Goal: Communication & Community: Answer question/provide support

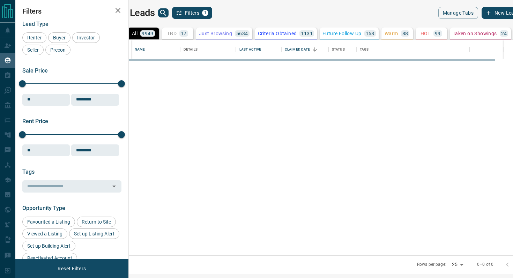
scroll to position [216, 381]
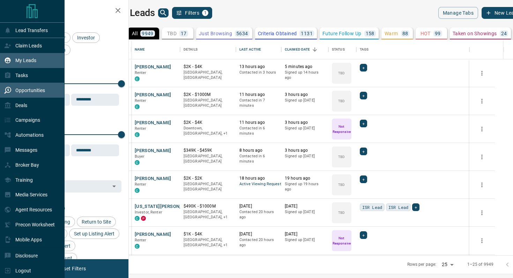
click at [27, 88] on div "Opportunities" at bounding box center [24, 90] width 41 height 12
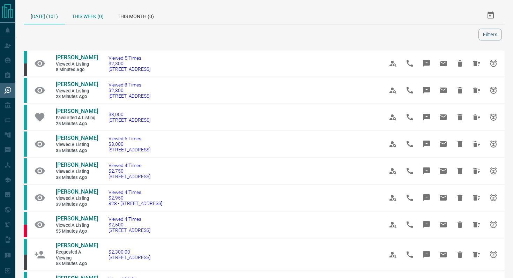
click at [92, 12] on div "This Week (0)" at bounding box center [88, 15] width 46 height 17
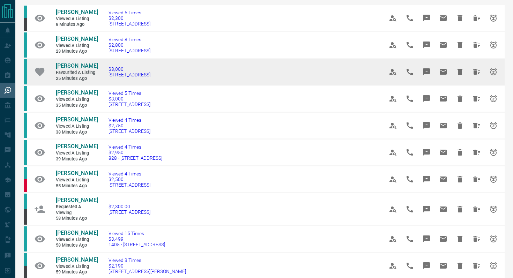
scroll to position [52, 0]
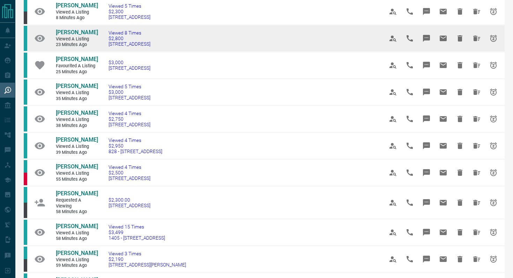
drag, startPoint x: 175, startPoint y: 45, endPoint x: 103, endPoint y: 44, distance: 72.9
click at [103, 44] on td "Viewed 8 Times $2,800 [STREET_ADDRESS]" at bounding box center [235, 38] width 275 height 27
copy span "[STREET_ADDRESS]"
click at [427, 39] on icon "Message" at bounding box center [426, 38] width 7 height 7
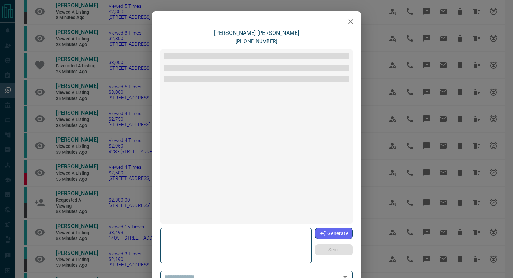
type textarea "**********"
type input "**********"
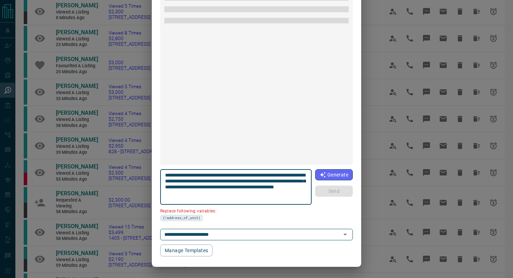
scroll to position [1005, 0]
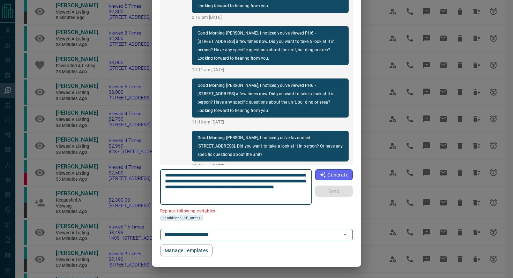
drag, startPoint x: 302, startPoint y: 174, endPoint x: 262, endPoint y: 173, distance: 39.8
click at [262, 173] on textarea "**********" at bounding box center [236, 187] width 142 height 30
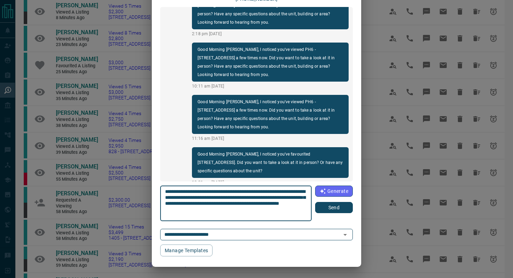
scroll to position [42, 0]
type textarea "**********"
click at [347, 209] on button "Send" at bounding box center [334, 207] width 38 height 11
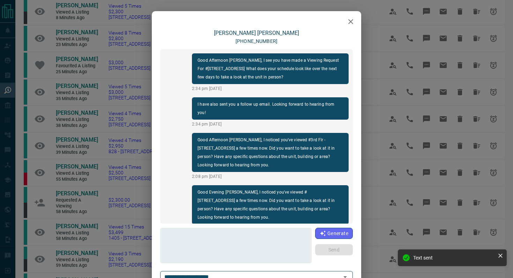
scroll to position [1057, 0]
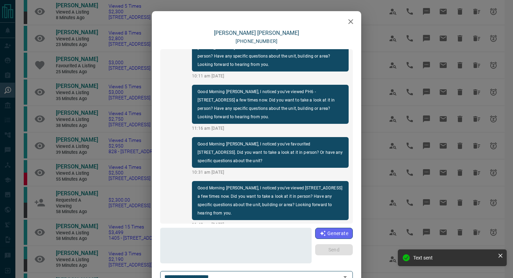
click at [353, 18] on icon "button" at bounding box center [350, 21] width 8 height 8
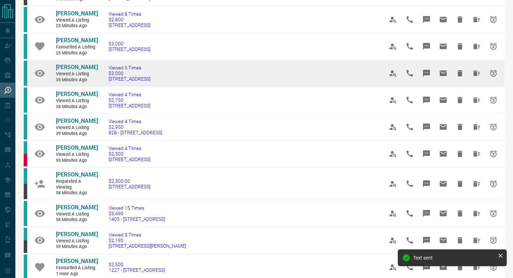
scroll to position [72, 0]
drag, startPoint x: 174, startPoint y: 80, endPoint x: 106, endPoint y: 78, distance: 67.7
click at [106, 78] on td "Viewed 5 Times $3,000 [STREET_ADDRESS]" at bounding box center [235, 72] width 275 height 27
copy span "[STREET_ADDRESS]"
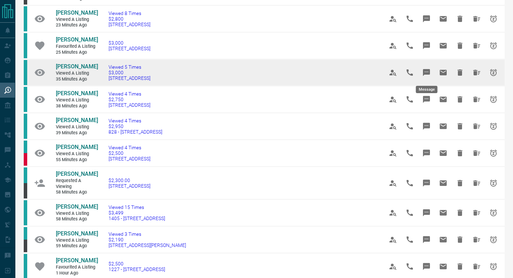
click at [429, 68] on button "Message" at bounding box center [426, 72] width 17 height 17
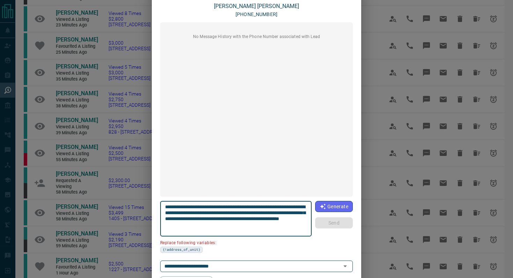
scroll to position [59, 0]
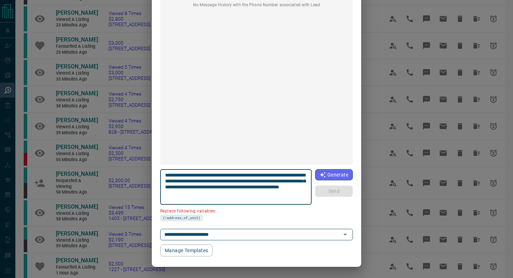
drag, startPoint x: 204, startPoint y: 179, endPoint x: 163, endPoint y: 179, distance: 41.2
click at [163, 179] on div "**********" at bounding box center [235, 187] width 151 height 36
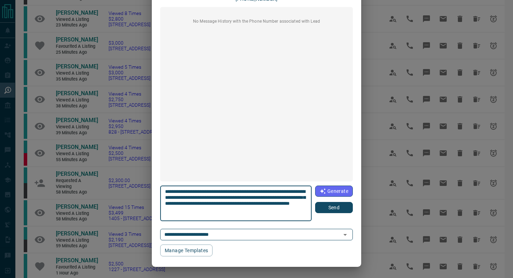
scroll to position [42, 0]
type textarea "**********"
click at [334, 208] on button "Send" at bounding box center [334, 207] width 38 height 11
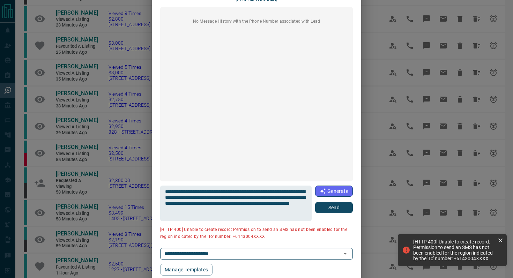
scroll to position [0, 0]
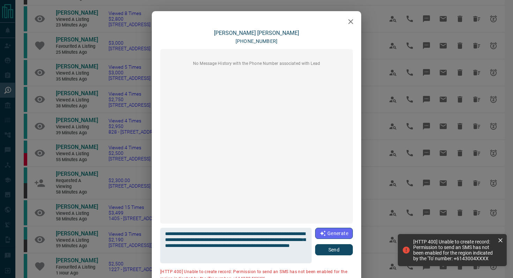
click at [353, 23] on icon "button" at bounding box center [350, 21] width 8 height 8
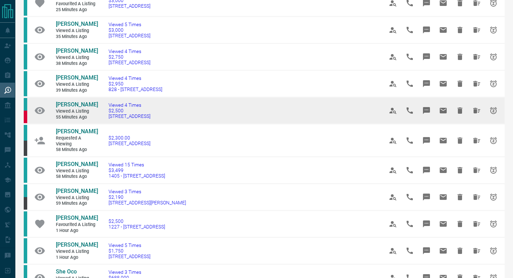
scroll to position [114, 0]
click at [429, 107] on icon "Message" at bounding box center [426, 110] width 8 height 8
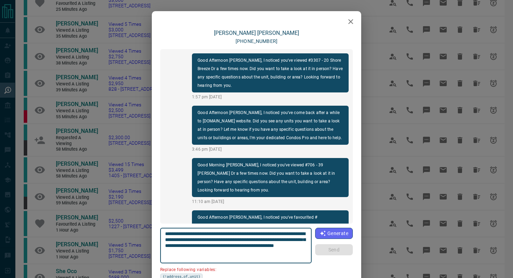
scroll to position [553, 0]
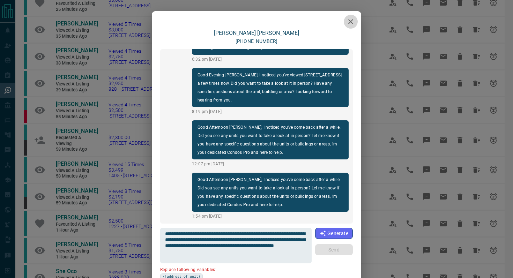
click at [347, 25] on icon "button" at bounding box center [350, 21] width 8 height 8
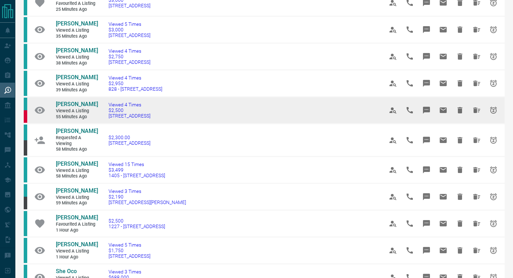
drag, startPoint x: 177, startPoint y: 117, endPoint x: 193, endPoint y: 113, distance: 15.8
click at [193, 113] on td "Viewed 4 Times $2,500 [STREET_ADDRESS]" at bounding box center [235, 110] width 275 height 27
drag, startPoint x: 174, startPoint y: 118, endPoint x: 108, endPoint y: 117, distance: 66.0
click at [108, 117] on td "Viewed 4 Times $2,500 [STREET_ADDRESS]" at bounding box center [235, 110] width 275 height 27
copy span "[STREET_ADDRESS]"
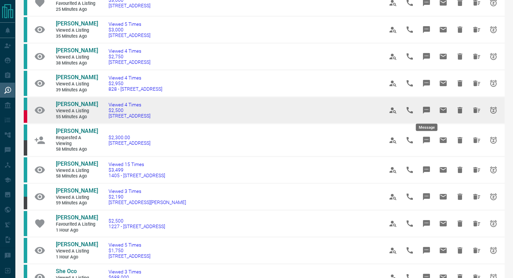
click at [429, 108] on icon "Message" at bounding box center [426, 110] width 7 height 7
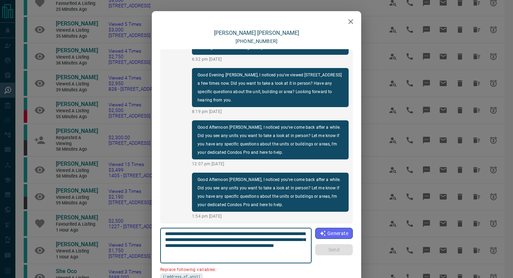
drag, startPoint x: 302, startPoint y: 234, endPoint x: 263, endPoint y: 231, distance: 39.1
click at [263, 231] on textarea "**********" at bounding box center [236, 246] width 142 height 30
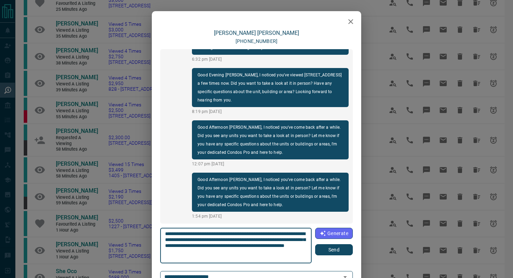
type textarea "**********"
click at [328, 253] on button "Send" at bounding box center [334, 249] width 38 height 11
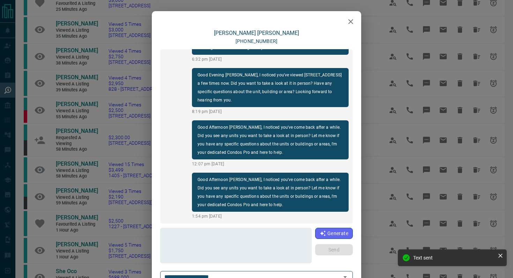
scroll to position [605, 0]
click at [347, 18] on icon "button" at bounding box center [350, 21] width 8 height 8
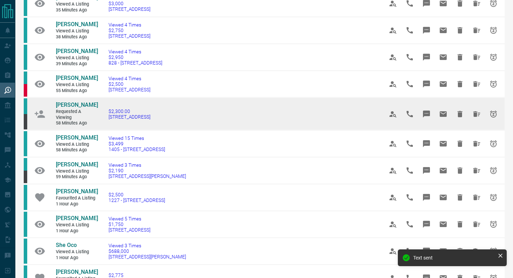
scroll to position [158, 0]
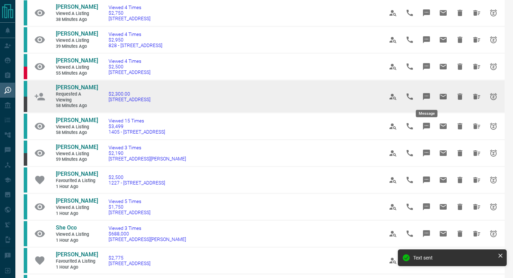
click at [425, 93] on icon "Message" at bounding box center [426, 96] width 7 height 7
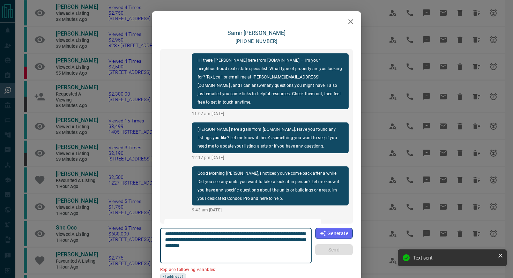
scroll to position [188, 0]
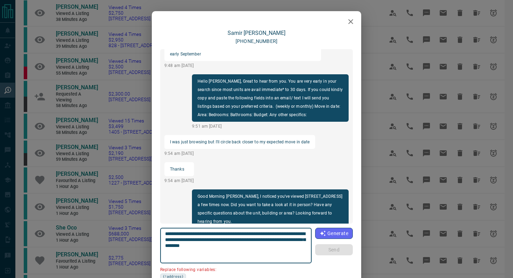
click at [346, 22] on button "button" at bounding box center [351, 22] width 14 height 14
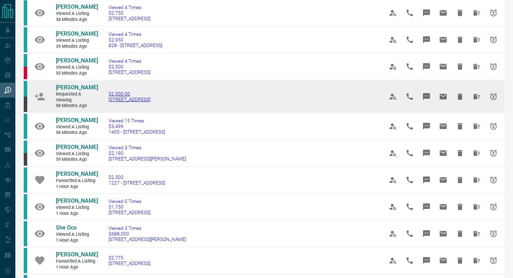
drag, startPoint x: 191, startPoint y: 100, endPoint x: 108, endPoint y: 99, distance: 82.7
click at [108, 99] on td "$2,300.00 [STREET_ADDRESS]" at bounding box center [235, 96] width 275 height 33
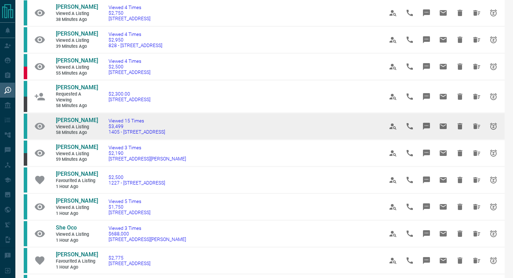
drag, startPoint x: 193, startPoint y: 131, endPoint x: 105, endPoint y: 130, distance: 88.3
click at [105, 130] on td "Viewed 15 Times $3,499 [STREET_ADDRESS]" at bounding box center [235, 126] width 275 height 27
copy span "1405 - [STREET_ADDRESS]"
click at [428, 126] on icon "Message" at bounding box center [426, 126] width 7 height 7
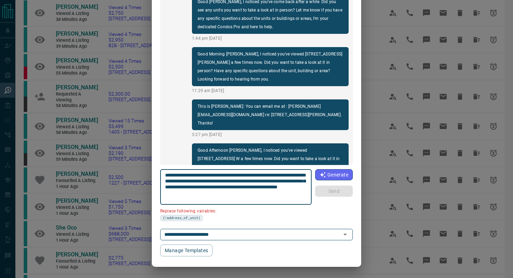
scroll to position [0, 0]
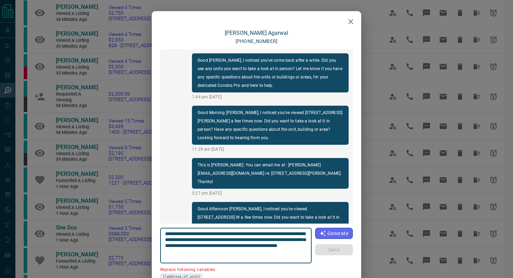
click at [352, 19] on icon "button" at bounding box center [350, 21] width 8 height 8
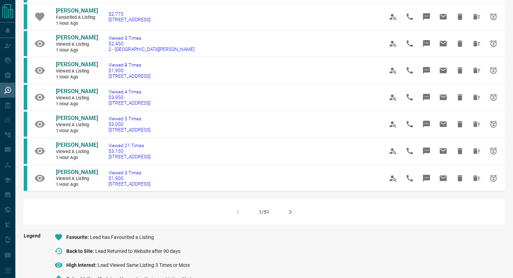
scroll to position [412, 0]
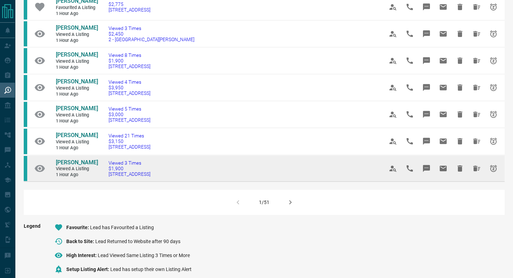
drag, startPoint x: 178, startPoint y: 192, endPoint x: 104, endPoint y: 192, distance: 74.0
click at [104, 181] on td "Viewed 3 Times $1,900 [STREET_ADDRESS]" at bounding box center [235, 168] width 275 height 27
copy span "[STREET_ADDRESS]"
click at [423, 172] on icon "Message" at bounding box center [426, 168] width 7 height 7
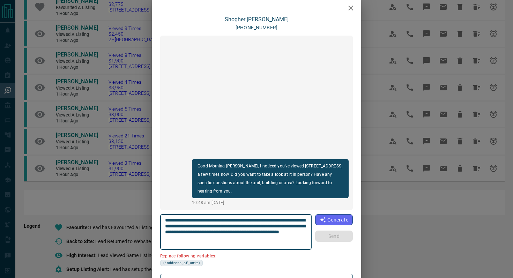
scroll to position [18, 0]
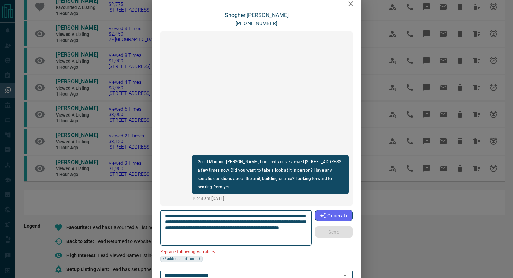
drag, startPoint x: 204, startPoint y: 219, endPoint x: 147, endPoint y: 219, distance: 56.9
click at [147, 219] on div "**********" at bounding box center [256, 139] width 513 height 278
click at [206, 223] on textarea "**********" at bounding box center [236, 228] width 142 height 30
drag, startPoint x: 204, startPoint y: 221, endPoint x: 162, endPoint y: 221, distance: 42.2
click at [161, 221] on div "**********" at bounding box center [235, 228] width 151 height 36
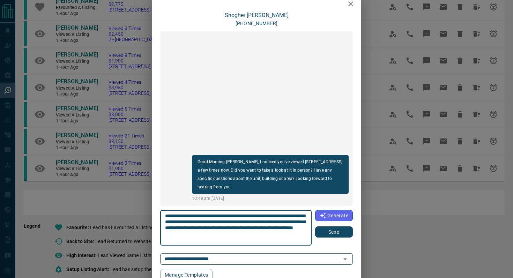
type textarea "**********"
click at [332, 234] on button "Send" at bounding box center [334, 231] width 38 height 11
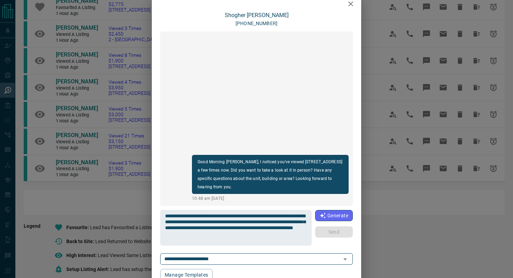
scroll to position [0, 0]
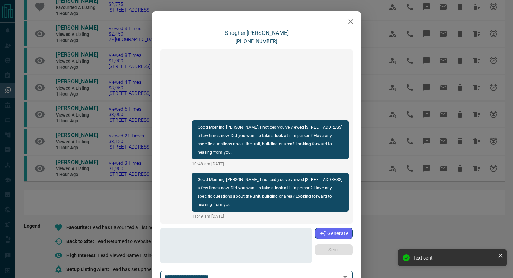
click at [353, 25] on icon "button" at bounding box center [350, 21] width 8 height 8
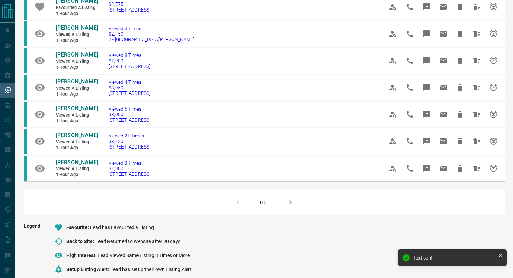
click at [287, 207] on icon "button" at bounding box center [290, 202] width 8 height 8
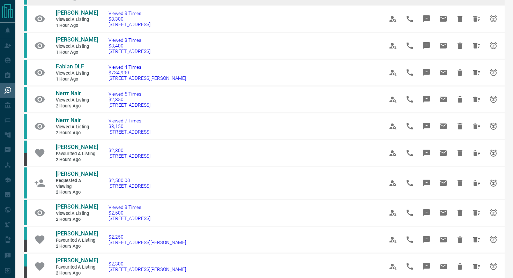
scroll to position [128, 0]
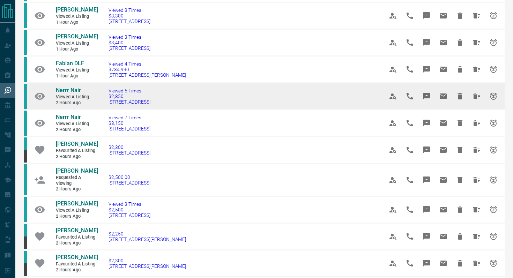
drag, startPoint x: 175, startPoint y: 117, endPoint x: 107, endPoint y: 117, distance: 68.7
click at [107, 110] on td "Viewed 5 Times $2,850 [STREET_ADDRESS]" at bounding box center [235, 96] width 275 height 27
copy span "[STREET_ADDRESS]"
click at [429, 100] on icon "Message" at bounding box center [426, 96] width 7 height 7
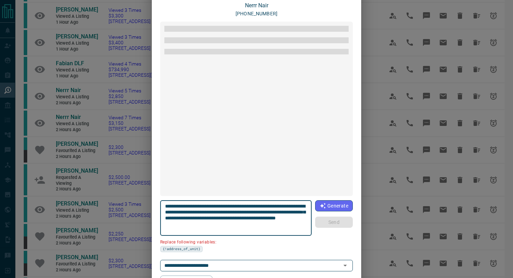
scroll to position [29, 0]
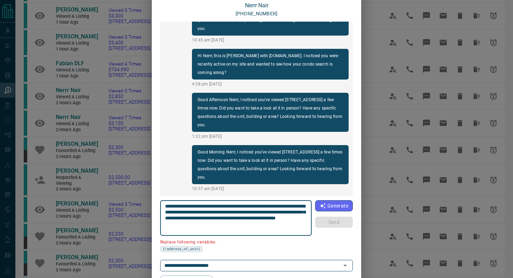
drag, startPoint x: 303, startPoint y: 206, endPoint x: 263, endPoint y: 205, distance: 39.8
click at [263, 205] on textarea "**********" at bounding box center [236, 218] width 142 height 30
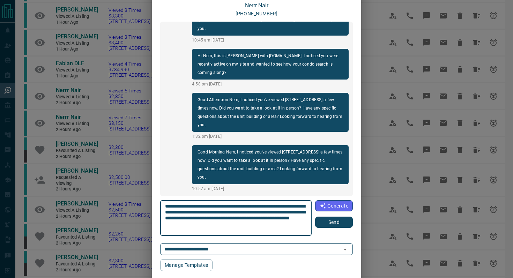
type textarea "**********"
click at [346, 225] on button "Send" at bounding box center [334, 222] width 38 height 11
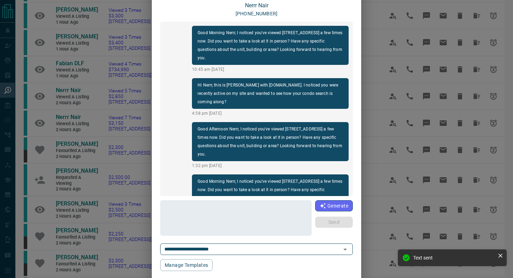
scroll to position [0, 0]
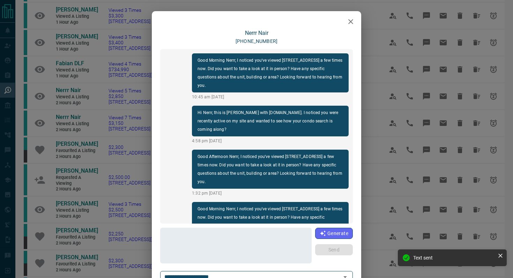
click at [351, 22] on icon "button" at bounding box center [350, 21] width 8 height 8
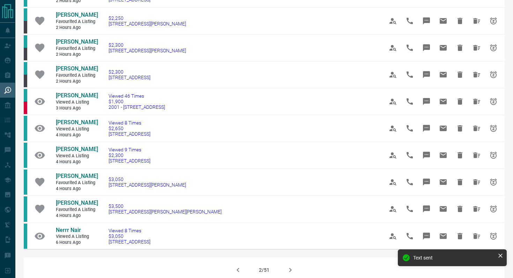
scroll to position [346, 0]
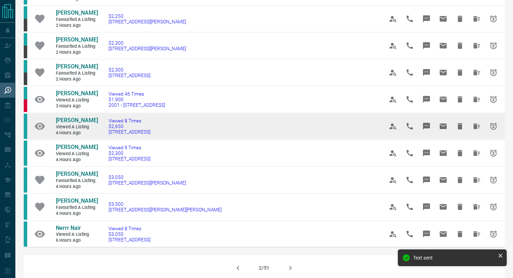
drag, startPoint x: 187, startPoint y: 149, endPoint x: 103, endPoint y: 148, distance: 83.7
click at [103, 140] on td "Viewed 8 Times $2,650 [STREET_ADDRESS]" at bounding box center [235, 126] width 275 height 27
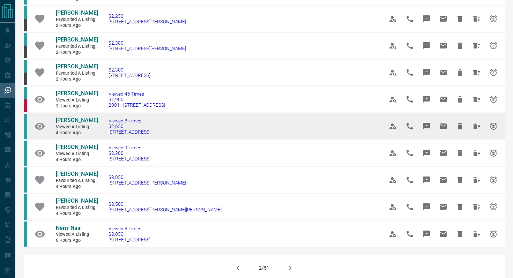
copy span "[STREET_ADDRESS]"
click at [428, 130] on icon "Message" at bounding box center [426, 126] width 8 height 8
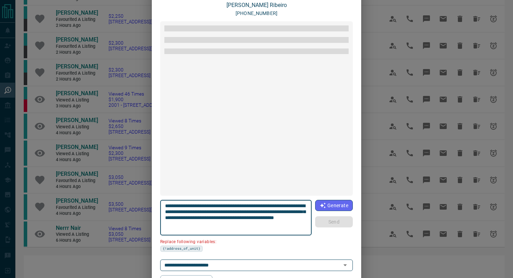
scroll to position [908, 0]
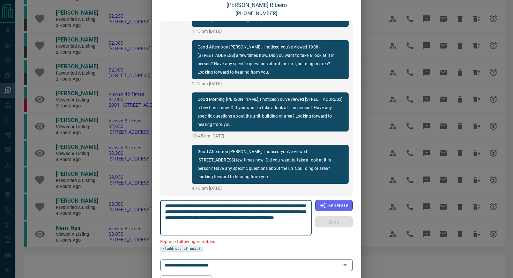
drag, startPoint x: 299, startPoint y: 205, endPoint x: 261, endPoint y: 203, distance: 38.4
click at [261, 203] on textarea "**********" at bounding box center [236, 218] width 142 height 30
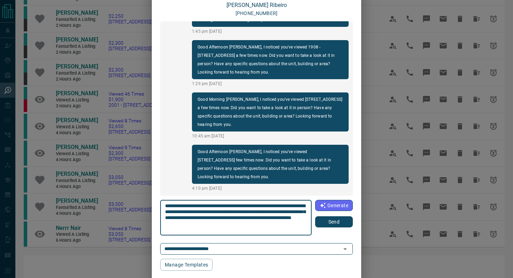
type textarea "**********"
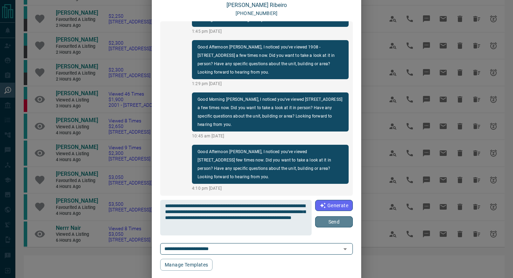
click at [329, 225] on button "Send" at bounding box center [334, 221] width 38 height 11
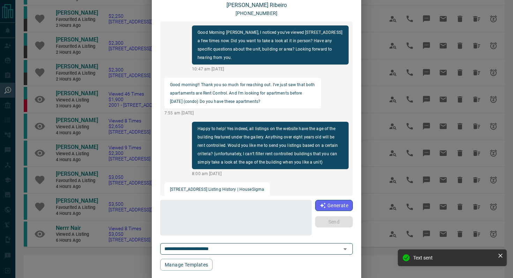
scroll to position [0, 0]
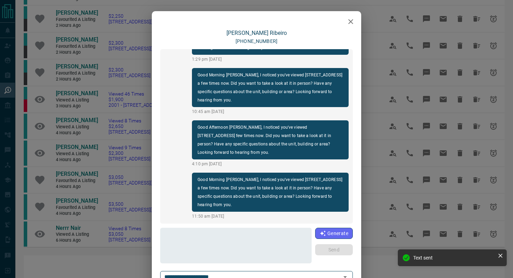
click at [351, 22] on icon "button" at bounding box center [350, 21] width 5 height 5
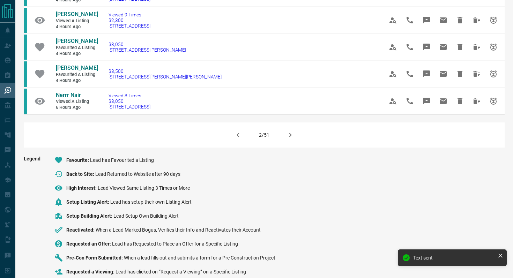
scroll to position [484, 0]
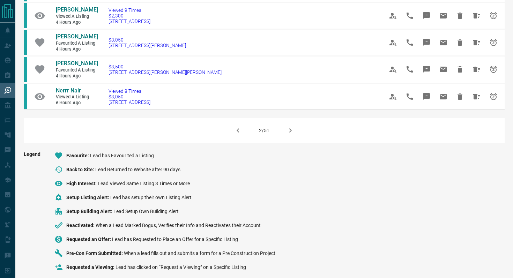
click at [293, 135] on icon "button" at bounding box center [290, 130] width 8 height 8
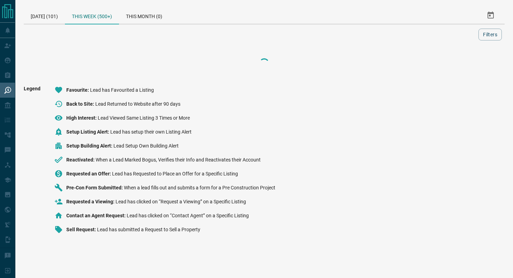
scroll to position [0, 0]
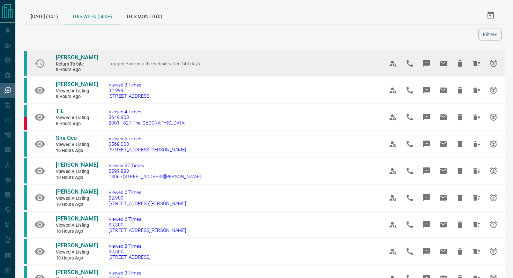
click at [429, 63] on icon "Message" at bounding box center [426, 63] width 7 height 7
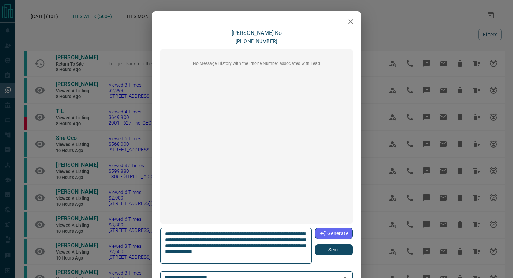
click at [347, 247] on button "Send" at bounding box center [334, 249] width 38 height 11
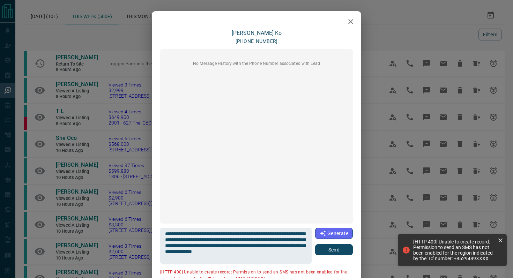
click at [352, 22] on icon "button" at bounding box center [350, 21] width 5 height 5
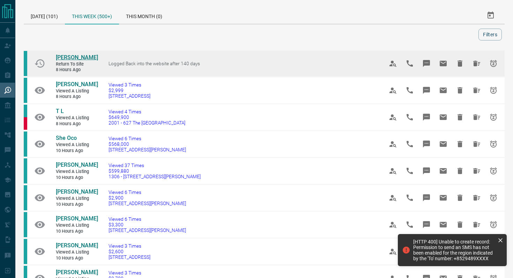
click at [70, 57] on span "[PERSON_NAME]" at bounding box center [77, 57] width 42 height 7
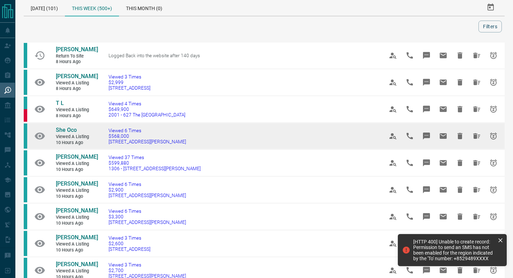
scroll to position [8, 0]
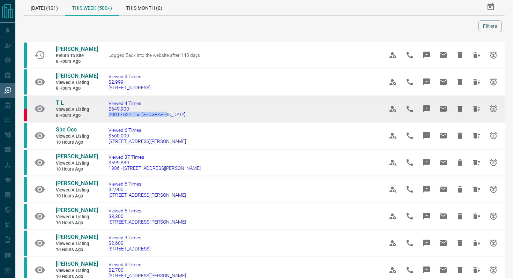
drag, startPoint x: 177, startPoint y: 117, endPoint x: 98, endPoint y: 117, distance: 78.5
click at [98, 117] on td "Viewed 4 Times $649,900 2001 - [GEOGRAPHIC_DATA]" at bounding box center [235, 109] width 275 height 27
copy span "2001 - 627 The [GEOGRAPHIC_DATA]"
click at [428, 108] on icon "Message" at bounding box center [426, 108] width 7 height 7
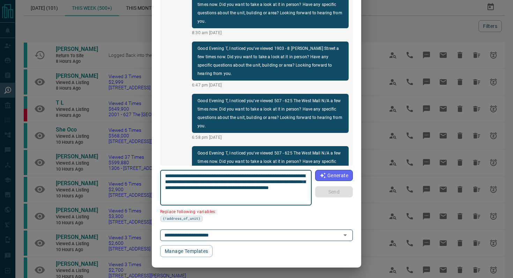
scroll to position [59, 0]
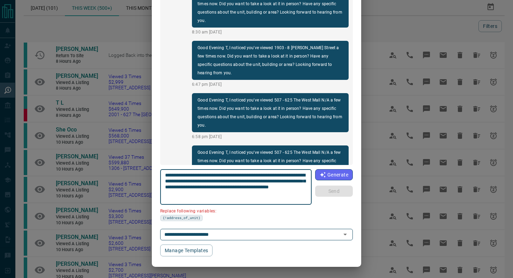
drag, startPoint x: 293, startPoint y: 175, endPoint x: 254, endPoint y: 173, distance: 39.5
click at [254, 173] on textarea "**********" at bounding box center [236, 187] width 142 height 30
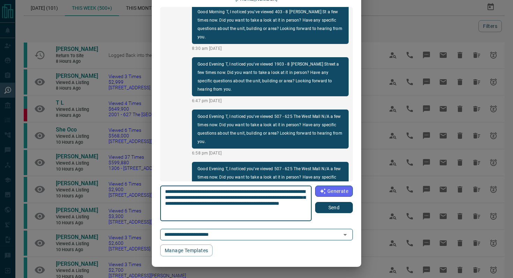
type textarea "**********"
click at [330, 207] on button "Send" at bounding box center [334, 207] width 38 height 11
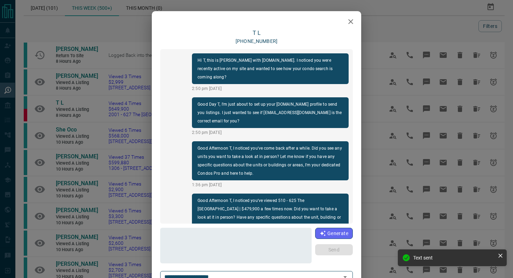
scroll to position [871, 0]
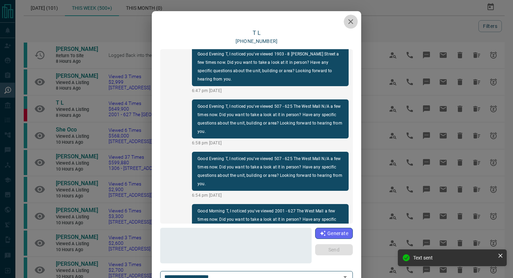
click at [354, 23] on button "button" at bounding box center [351, 22] width 14 height 14
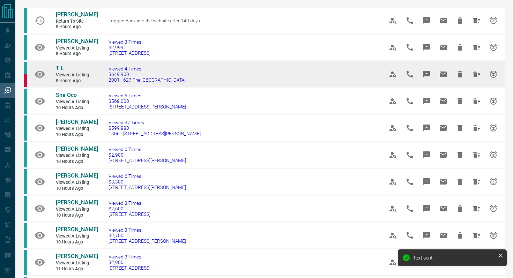
scroll to position [43, 0]
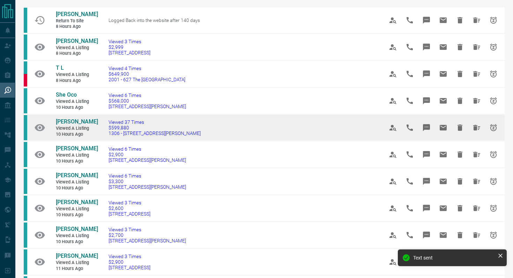
drag, startPoint x: 209, startPoint y: 132, endPoint x: 106, endPoint y: 131, distance: 103.6
click at [106, 131] on td "Viewed 37 Times $599,880 [STREET_ADDRESS][PERSON_NAME]" at bounding box center [235, 127] width 275 height 27
copy span "1306 - [STREET_ADDRESS][PERSON_NAME]"
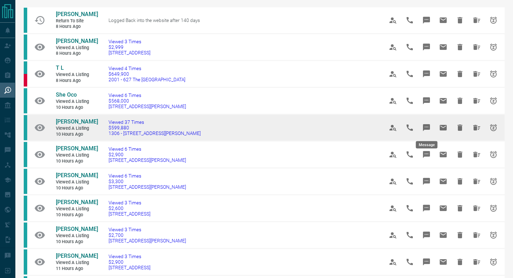
click at [432, 127] on button "Message" at bounding box center [426, 127] width 17 height 17
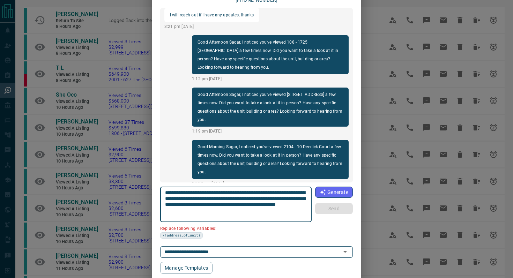
scroll to position [45, 0]
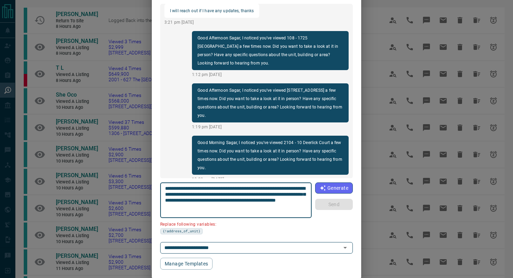
drag, startPoint x: 304, startPoint y: 187, endPoint x: 264, endPoint y: 186, distance: 39.1
click at [264, 186] on textarea "**********" at bounding box center [236, 201] width 142 height 30
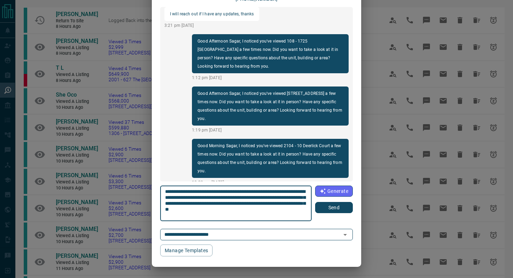
scroll to position [42, 0]
type textarea "**********"
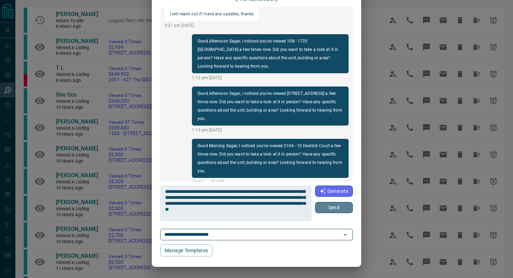
click at [334, 209] on button "Send" at bounding box center [334, 207] width 38 height 11
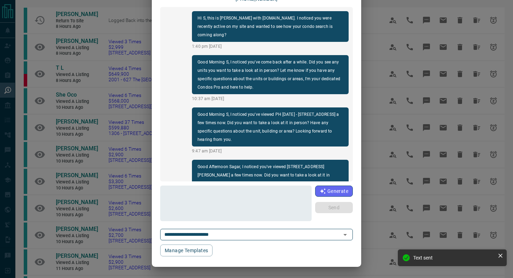
scroll to position [0, 0]
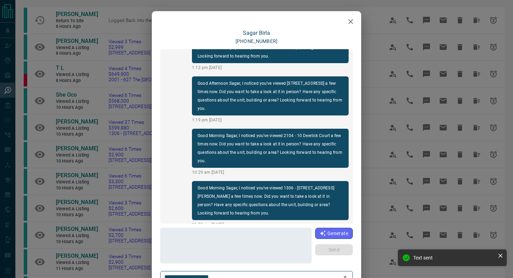
click at [344, 19] on button "button" at bounding box center [351, 22] width 14 height 14
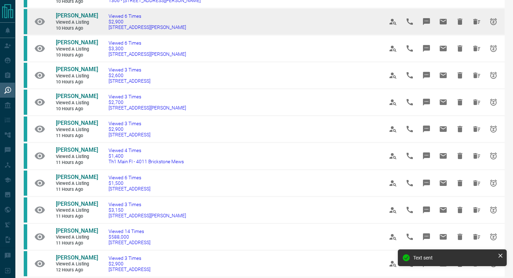
scroll to position [190, 0]
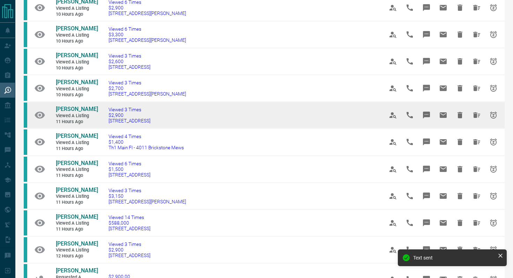
drag, startPoint x: 162, startPoint y: 122, endPoint x: 101, endPoint y: 122, distance: 61.0
click at [101, 122] on td "Viewed 3 Times $2,900 [STREET_ADDRESS]" at bounding box center [235, 115] width 275 height 27
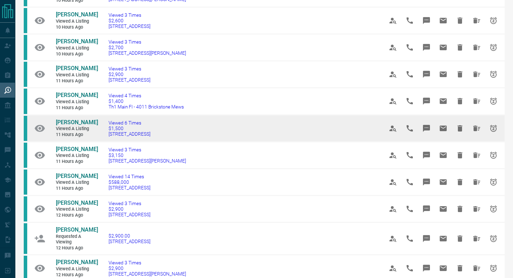
scroll to position [232, 0]
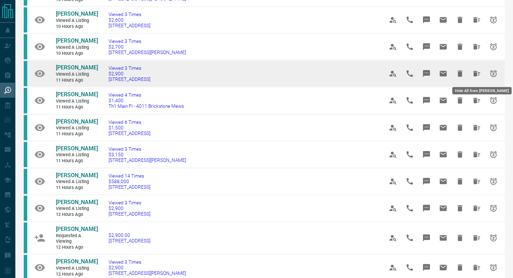
click at [478, 74] on icon "Hide All from Adam Sakti" at bounding box center [476, 73] width 8 height 8
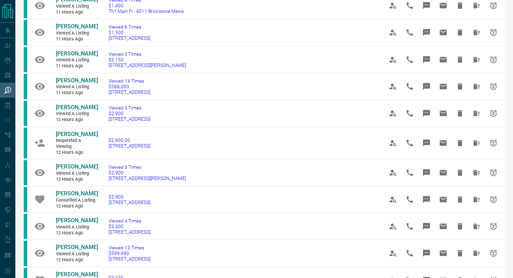
scroll to position [257, 0]
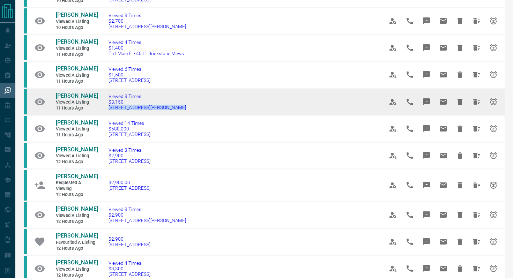
drag, startPoint x: 177, startPoint y: 108, endPoint x: 106, endPoint y: 107, distance: 70.8
click at [106, 107] on td "Viewed 3 Times $3,150 [STREET_ADDRESS][PERSON_NAME]" at bounding box center [235, 101] width 275 height 27
copy span "[STREET_ADDRESS][PERSON_NAME]"
click at [426, 97] on button "Message" at bounding box center [426, 101] width 17 height 17
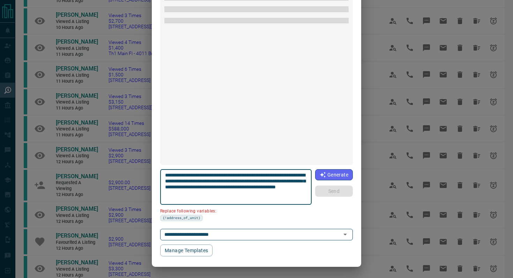
scroll to position [38, 0]
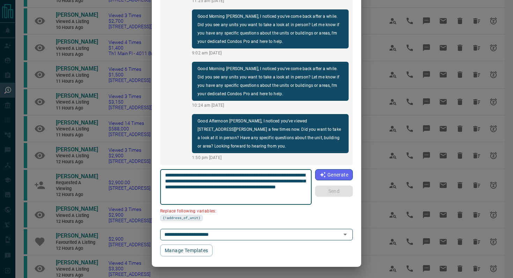
drag, startPoint x: 302, startPoint y: 174, endPoint x: 262, endPoint y: 173, distance: 40.5
click at [262, 173] on textarea "**********" at bounding box center [236, 187] width 142 height 30
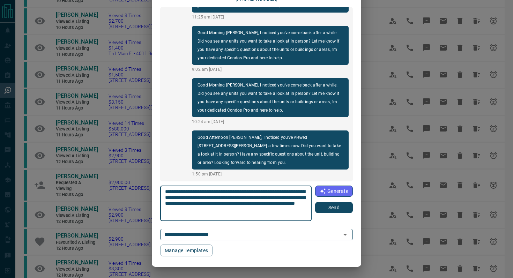
type textarea "**********"
click at [327, 211] on button "Send" at bounding box center [334, 207] width 38 height 11
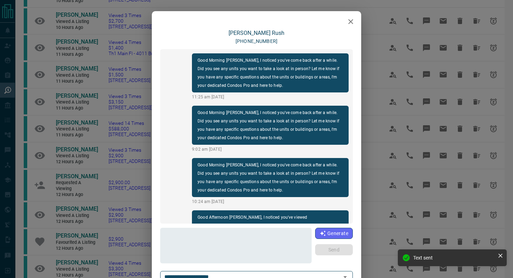
scroll to position [90, 0]
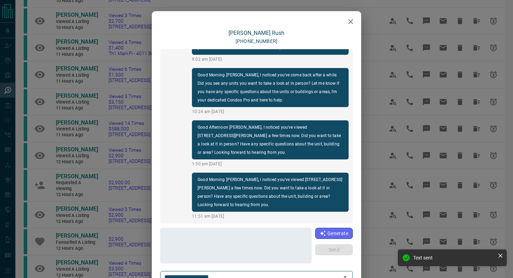
click at [348, 18] on icon "button" at bounding box center [350, 21] width 8 height 8
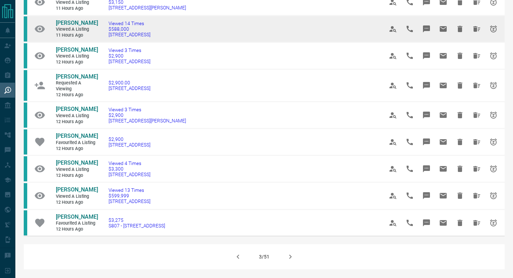
scroll to position [364, 0]
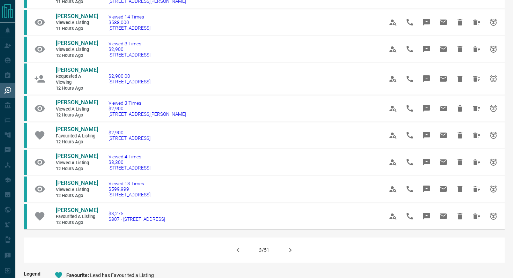
click at [290, 250] on icon "button" at bounding box center [290, 250] width 8 height 8
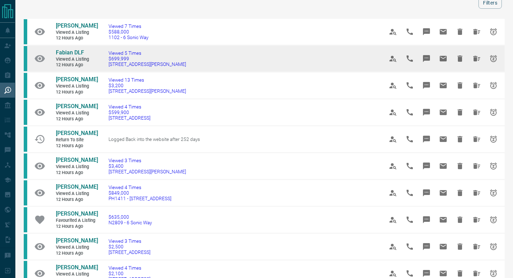
scroll to position [32, 0]
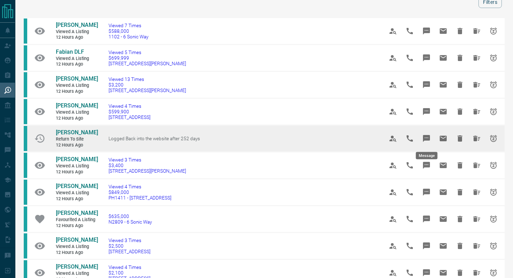
click at [424, 139] on icon "Message" at bounding box center [426, 138] width 7 height 7
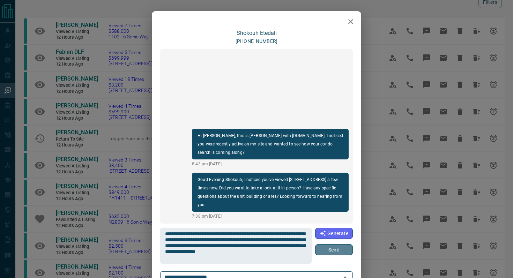
click at [337, 254] on button "Send" at bounding box center [334, 249] width 38 height 11
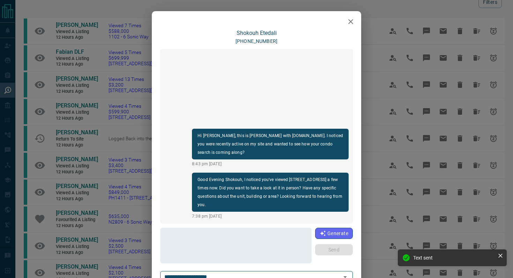
click at [352, 21] on icon "button" at bounding box center [350, 21] width 8 height 8
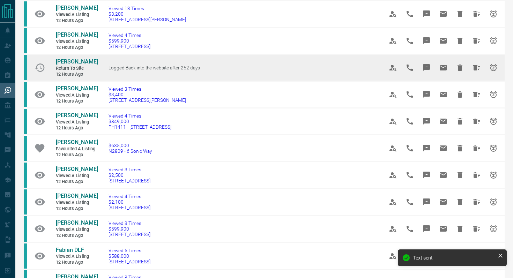
scroll to position [105, 0]
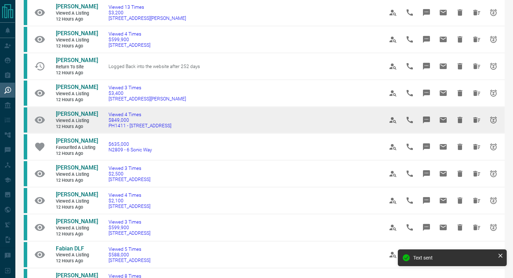
drag, startPoint x: 188, startPoint y: 125, endPoint x: 100, endPoint y: 127, distance: 88.3
click at [100, 127] on td "Viewed 4 Times $849,000 PH1411 - [STREET_ADDRESS]" at bounding box center [235, 120] width 275 height 27
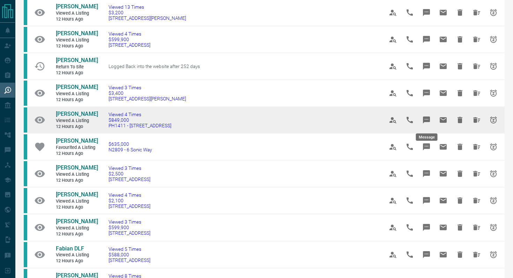
click at [426, 119] on icon "Message" at bounding box center [426, 120] width 8 height 8
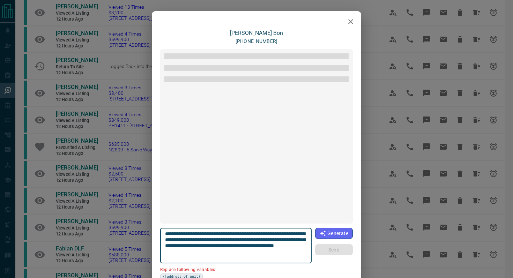
scroll to position [649, 0]
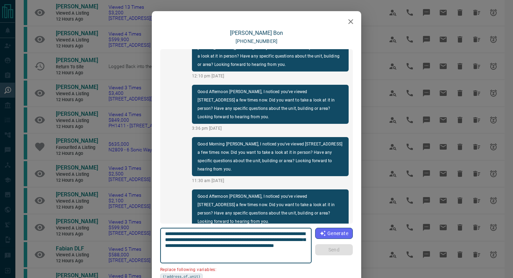
drag, startPoint x: 302, startPoint y: 232, endPoint x: 263, endPoint y: 232, distance: 39.1
click at [263, 232] on textarea "**********" at bounding box center [236, 246] width 142 height 30
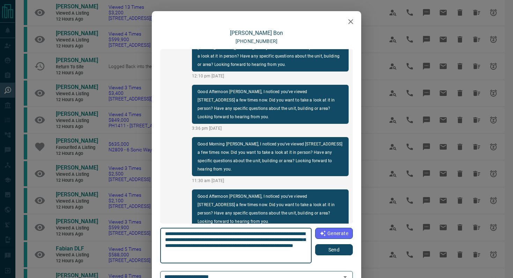
type textarea "**********"
click at [349, 249] on button "Send" at bounding box center [334, 249] width 38 height 11
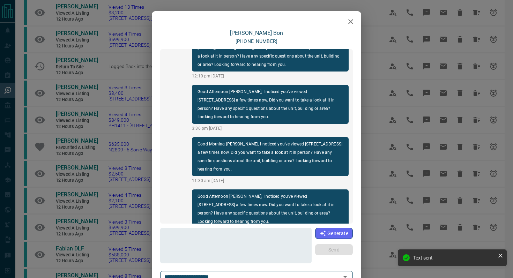
scroll to position [701, 0]
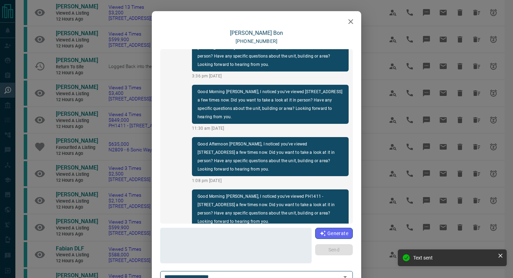
click at [347, 23] on icon "button" at bounding box center [350, 21] width 8 height 8
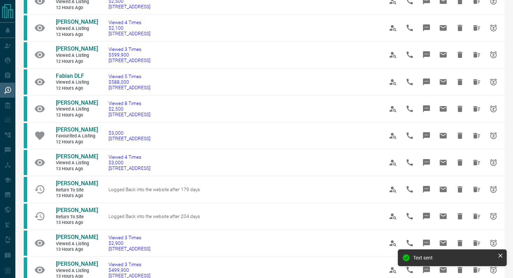
scroll to position [293, 0]
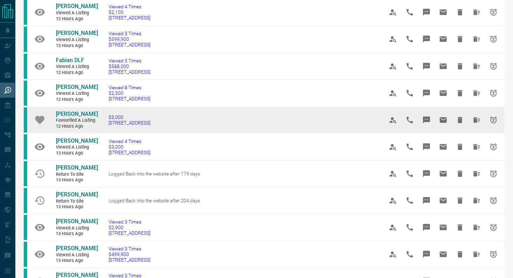
drag, startPoint x: 175, startPoint y: 125, endPoint x: 103, endPoint y: 125, distance: 71.9
click at [103, 125] on td "$3,000 [STREET_ADDRESS]" at bounding box center [235, 119] width 275 height 27
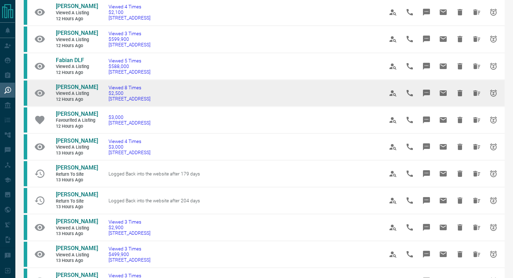
drag, startPoint x: 181, startPoint y: 100, endPoint x: 98, endPoint y: 101, distance: 82.7
click at [98, 101] on td "Viewed 8 Times $2,500 [STREET_ADDRESS]" at bounding box center [235, 93] width 275 height 27
click at [426, 94] on icon "Message" at bounding box center [426, 93] width 7 height 7
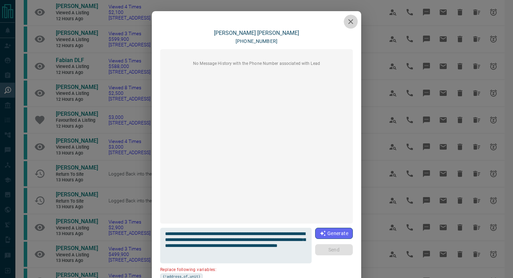
click at [351, 21] on icon "button" at bounding box center [350, 21] width 5 height 5
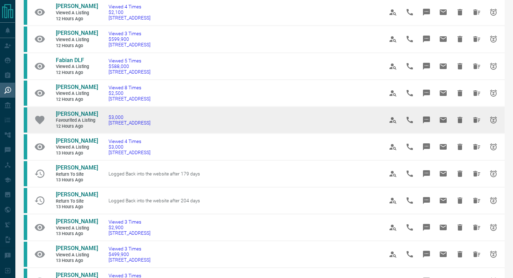
drag, startPoint x: 177, startPoint y: 124, endPoint x: 99, endPoint y: 123, distance: 78.5
click at [99, 123] on td "$3,000 [STREET_ADDRESS]" at bounding box center [235, 119] width 275 height 27
click at [428, 120] on icon "Message" at bounding box center [426, 120] width 7 height 7
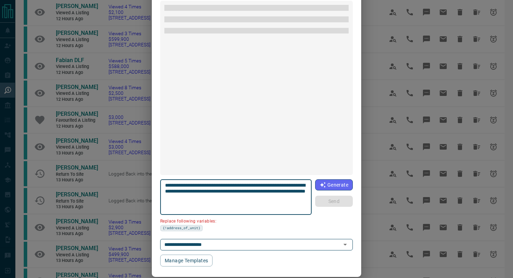
scroll to position [90, 0]
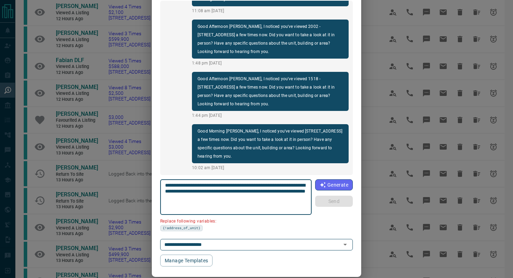
drag, startPoint x: 203, startPoint y: 189, endPoint x: 141, endPoint y: 189, distance: 62.1
click at [141, 189] on div "**********" at bounding box center [256, 139] width 513 height 278
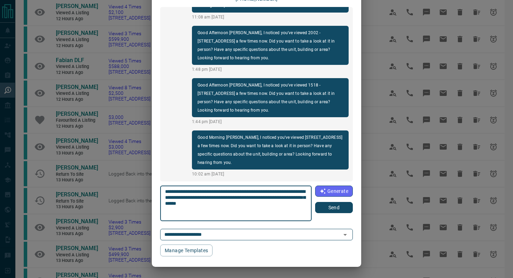
scroll to position [42, 0]
type textarea "**********"
click at [329, 208] on button "Send" at bounding box center [334, 207] width 38 height 11
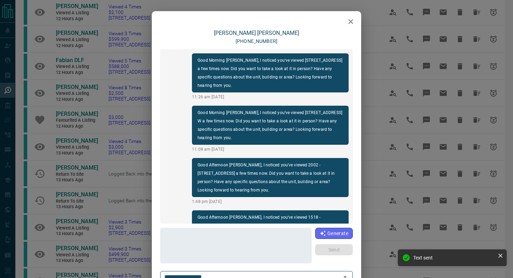
scroll to position [134, 0]
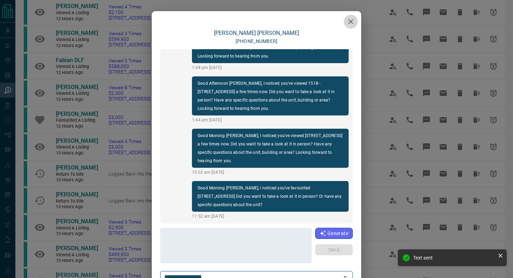
click at [351, 23] on icon "button" at bounding box center [350, 21] width 8 height 8
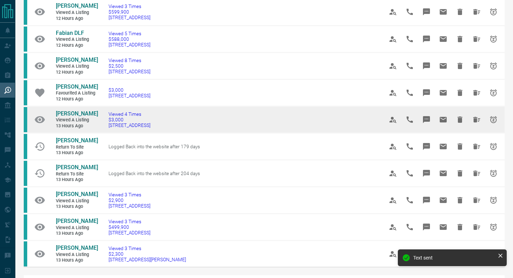
scroll to position [323, 0]
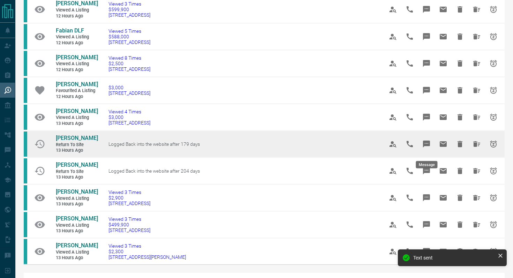
click at [428, 146] on icon "Message" at bounding box center [426, 144] width 7 height 7
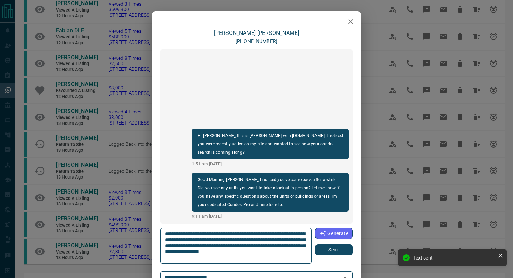
click at [337, 250] on button "Send" at bounding box center [334, 249] width 38 height 11
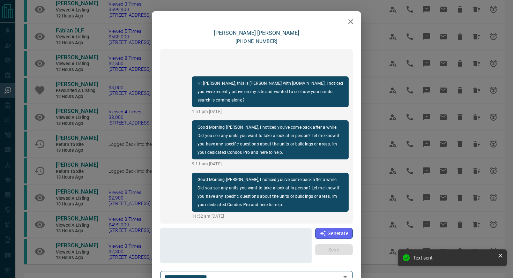
click at [350, 20] on icon "button" at bounding box center [350, 21] width 8 height 8
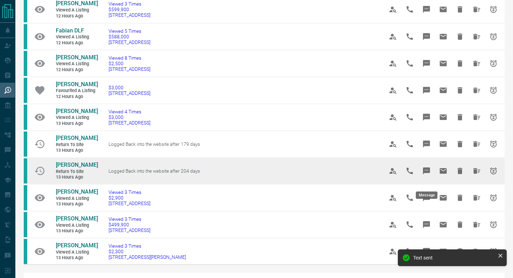
click at [426, 174] on icon "Message" at bounding box center [426, 170] width 7 height 7
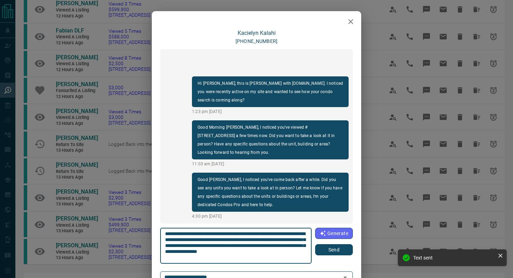
click at [335, 251] on button "Send" at bounding box center [334, 249] width 38 height 11
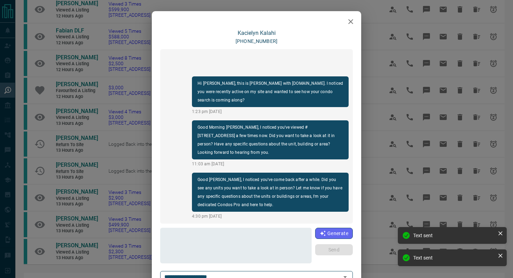
scroll to position [29, 0]
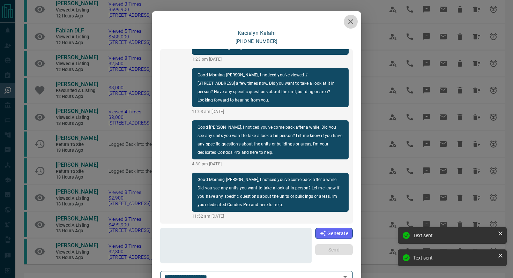
click at [351, 22] on icon "button" at bounding box center [350, 21] width 5 height 5
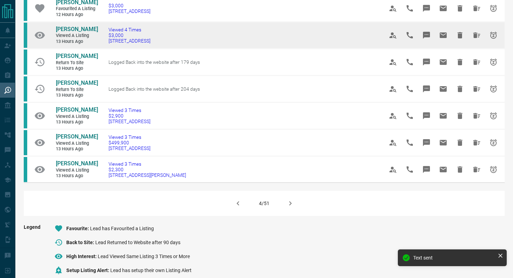
scroll to position [406, 0]
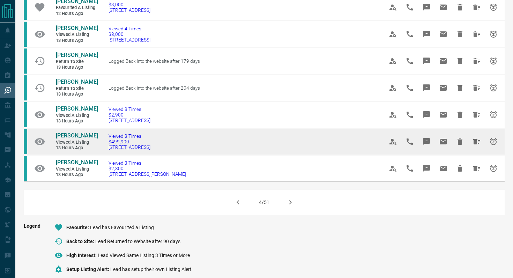
drag, startPoint x: 174, startPoint y: 158, endPoint x: 104, endPoint y: 156, distance: 70.2
click at [104, 155] on td "Viewed 3 Times $499,900 [STREET_ADDRESS]" at bounding box center [235, 141] width 275 height 27
click at [428, 145] on icon "Message" at bounding box center [426, 141] width 7 height 7
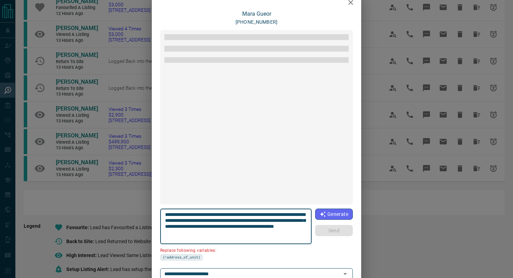
scroll to position [222, 0]
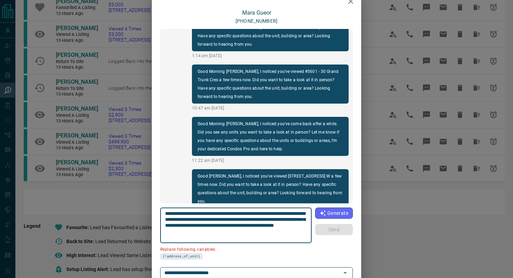
drag, startPoint x: 301, startPoint y: 215, endPoint x: 264, endPoint y: 212, distance: 37.4
click at [264, 212] on textarea "**********" at bounding box center [236, 226] width 142 height 30
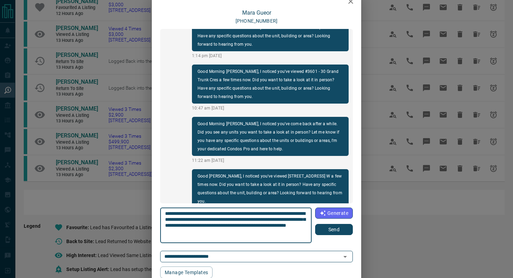
type textarea "**********"
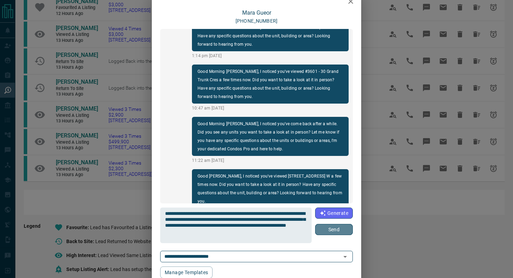
click at [336, 228] on button "Send" at bounding box center [334, 229] width 38 height 11
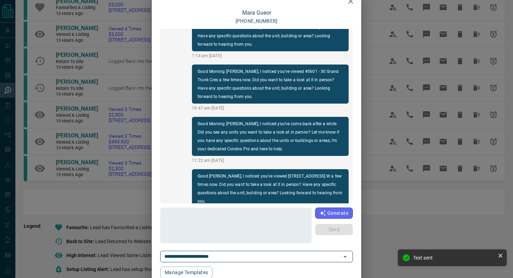
scroll to position [274, 0]
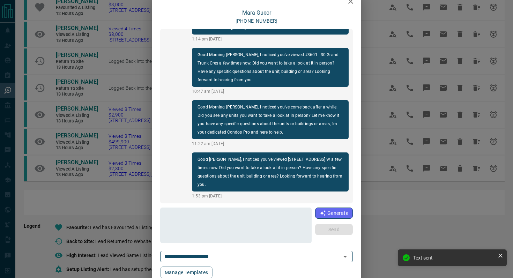
click at [354, 3] on icon "button" at bounding box center [350, 1] width 8 height 8
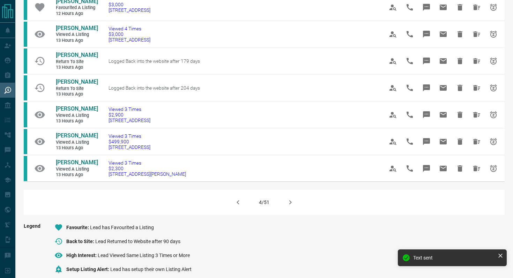
scroll to position [0, 0]
click at [291, 207] on icon "button" at bounding box center [290, 202] width 8 height 8
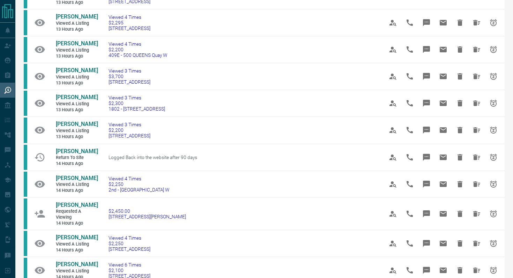
scroll to position [203, 0]
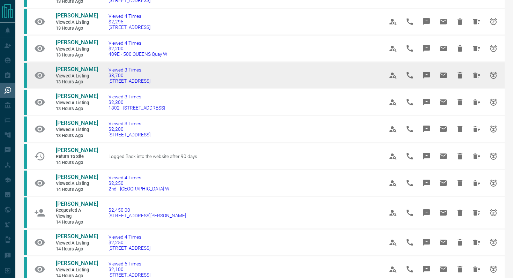
drag, startPoint x: 187, startPoint y: 83, endPoint x: 102, endPoint y: 83, distance: 85.1
click at [102, 83] on td "Viewed 3 Times $3,700 [STREET_ADDRESS]" at bounding box center [235, 75] width 275 height 27
click at [424, 75] on icon "Message" at bounding box center [426, 75] width 7 height 7
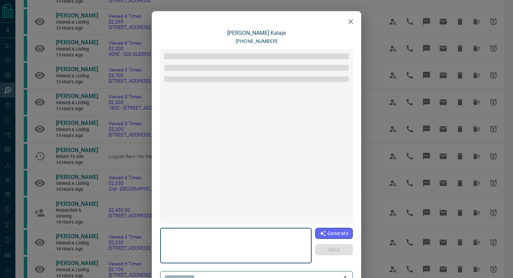
type textarea "**********"
type input "**********"
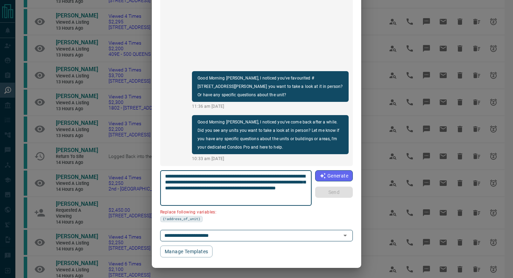
scroll to position [59, 0]
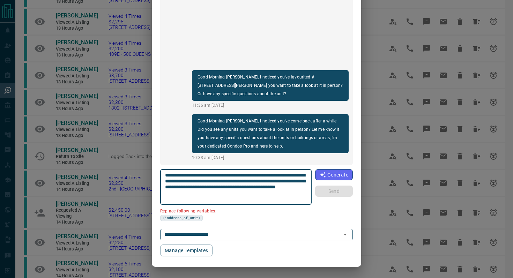
drag, startPoint x: 302, startPoint y: 176, endPoint x: 263, endPoint y: 173, distance: 39.2
click at [263, 173] on textarea "**********" at bounding box center [236, 187] width 142 height 30
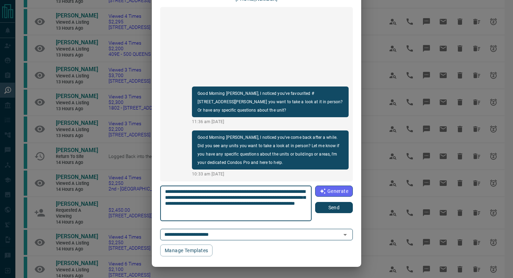
type textarea "**********"
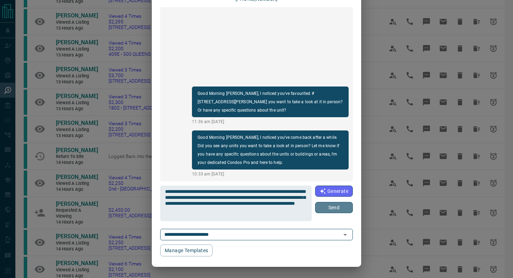
click at [330, 209] on button "Send" at bounding box center [334, 207] width 38 height 11
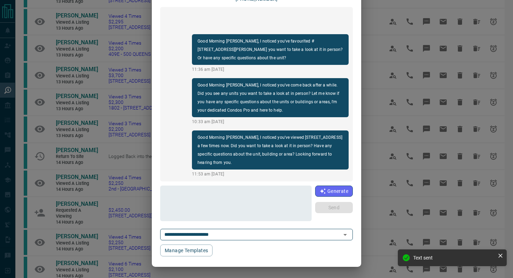
scroll to position [0, 0]
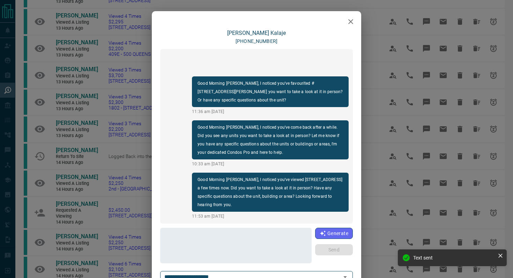
click at [351, 21] on icon "button" at bounding box center [350, 21] width 5 height 5
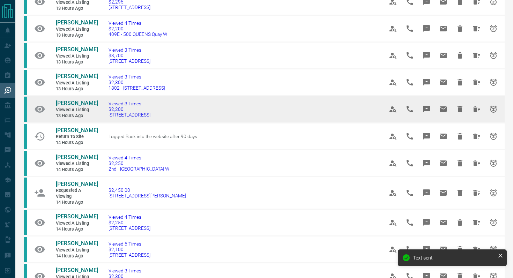
scroll to position [224, 0]
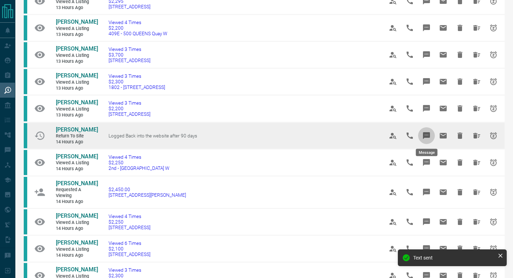
click at [432, 133] on button "Message" at bounding box center [426, 135] width 17 height 17
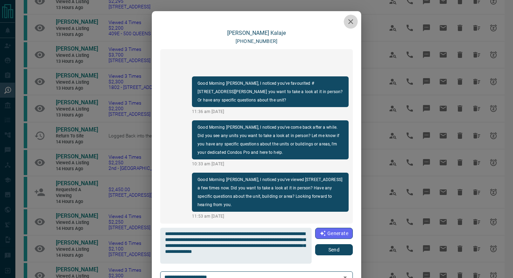
click at [353, 21] on icon "button" at bounding box center [350, 21] width 8 height 8
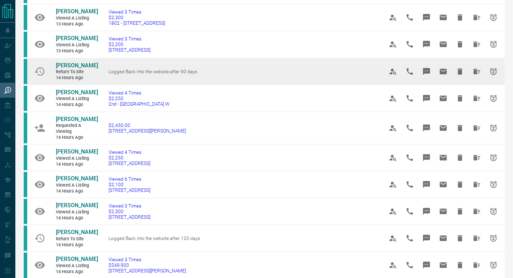
scroll to position [288, 0]
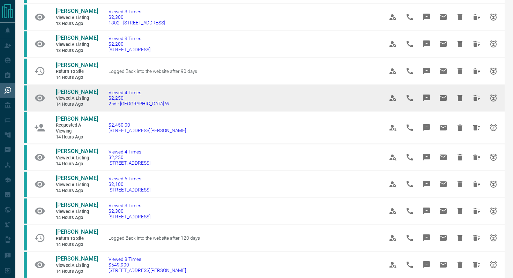
drag, startPoint x: 188, startPoint y: 106, endPoint x: 104, endPoint y: 106, distance: 84.4
click at [104, 106] on td "Viewed 4 Times $2,250 2nd - [STREET_ADDRESS]" at bounding box center [235, 97] width 275 height 27
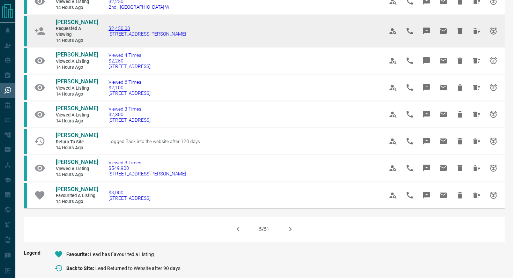
scroll to position [385, 0]
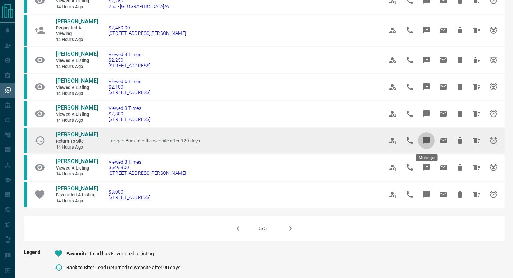
click at [429, 138] on icon "Message" at bounding box center [426, 140] width 7 height 7
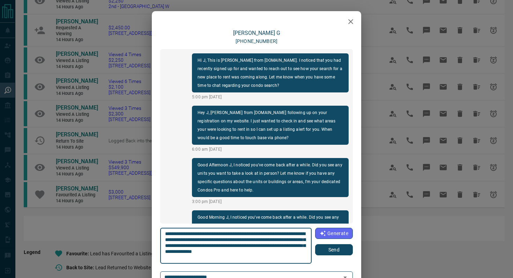
scroll to position [117, 0]
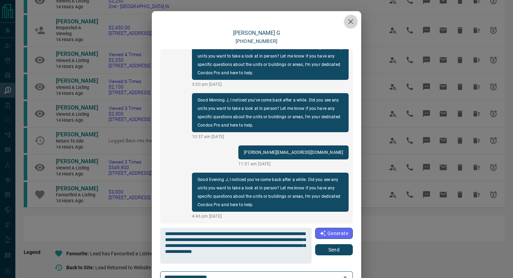
click at [349, 23] on icon "button" at bounding box center [350, 21] width 5 height 5
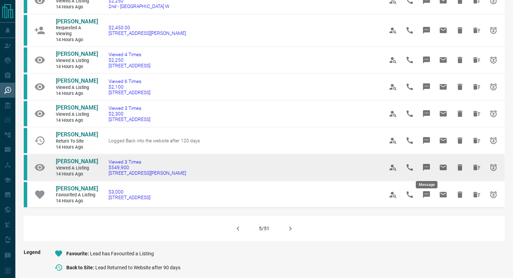
click at [429, 165] on icon "Message" at bounding box center [426, 167] width 7 height 7
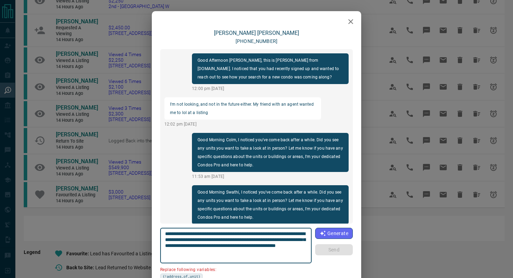
scroll to position [911, 0]
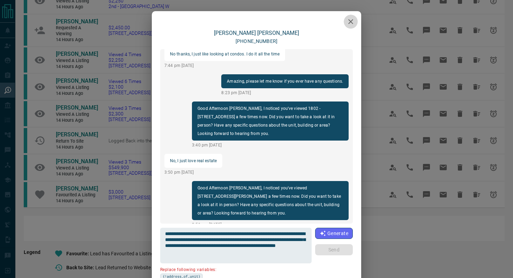
click at [349, 26] on button "button" at bounding box center [351, 22] width 14 height 14
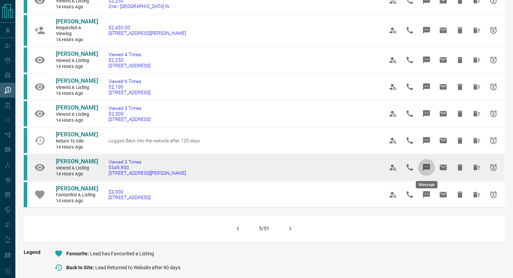
click at [425, 168] on icon "Message" at bounding box center [426, 167] width 7 height 7
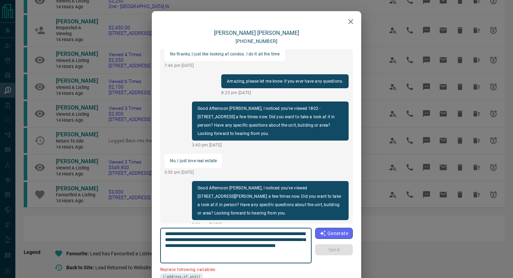
click at [348, 21] on icon "button" at bounding box center [350, 21] width 8 height 8
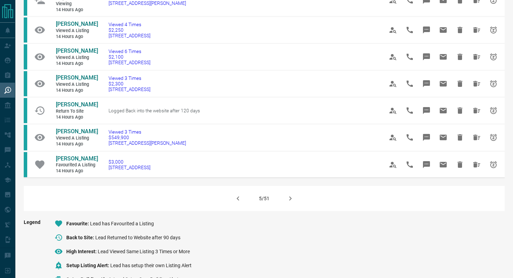
scroll to position [416, 0]
click at [293, 196] on icon "button" at bounding box center [290, 198] width 8 height 8
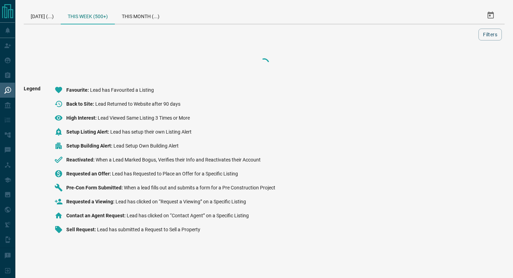
scroll to position [0, 0]
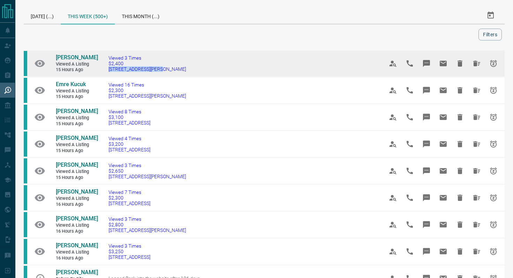
drag, startPoint x: 163, startPoint y: 69, endPoint x: 105, endPoint y: 69, distance: 58.6
click at [105, 69] on td "Viewed 3 Times $2,400 [STREET_ADDRESS][PERSON_NAME]" at bounding box center [235, 63] width 275 height 27
click at [424, 62] on icon "Message" at bounding box center [426, 63] width 7 height 7
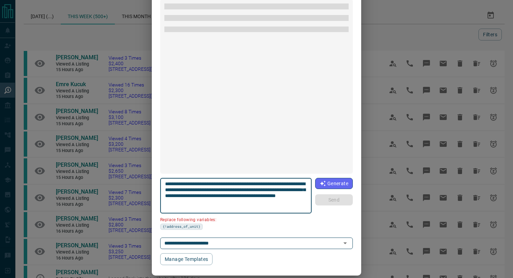
scroll to position [733, 0]
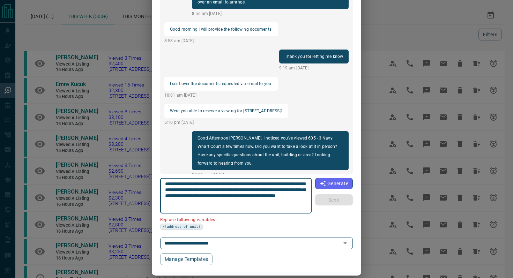
drag, startPoint x: 304, startPoint y: 182, endPoint x: 265, endPoint y: 182, distance: 39.4
click at [265, 182] on textarea "**********" at bounding box center [236, 196] width 142 height 30
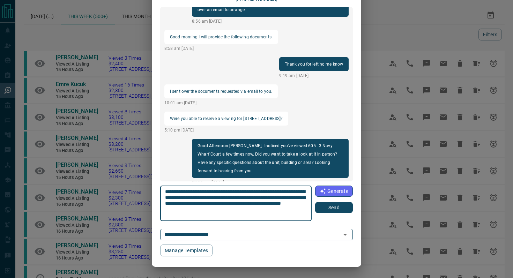
type textarea "**********"
click at [332, 212] on button "Send" at bounding box center [334, 207] width 38 height 11
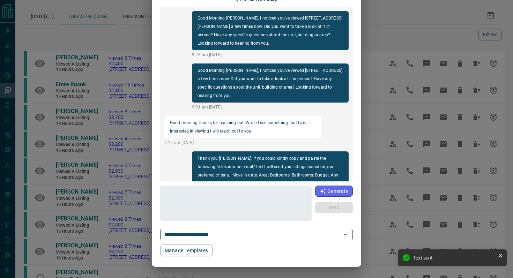
scroll to position [0, 0]
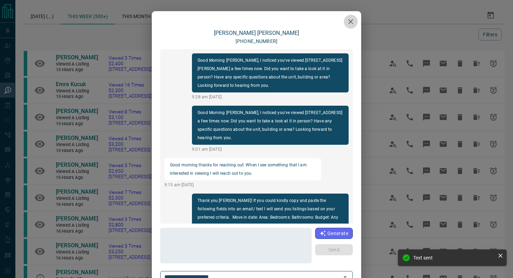
click at [351, 21] on icon "button" at bounding box center [350, 21] width 5 height 5
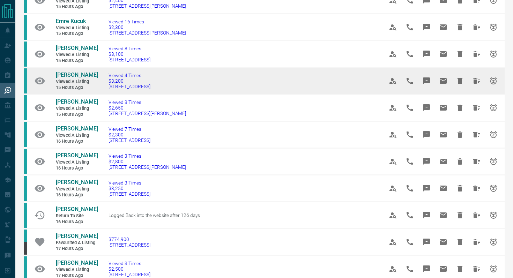
scroll to position [64, 0]
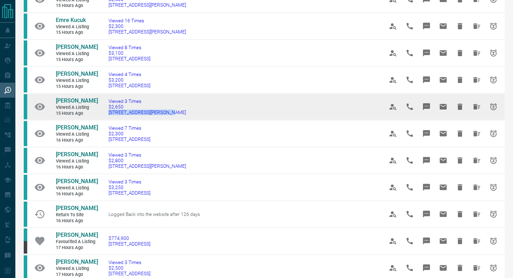
drag, startPoint x: 173, startPoint y: 113, endPoint x: 102, endPoint y: 112, distance: 71.5
click at [102, 112] on td "Viewed 3 Times $2,650 [STREET_ADDRESS][PERSON_NAME]" at bounding box center [235, 106] width 275 height 27
click at [429, 104] on icon "Message" at bounding box center [426, 106] width 7 height 7
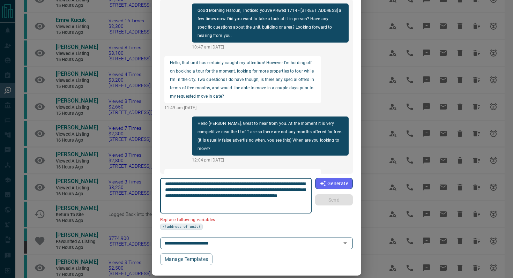
scroll to position [172, 0]
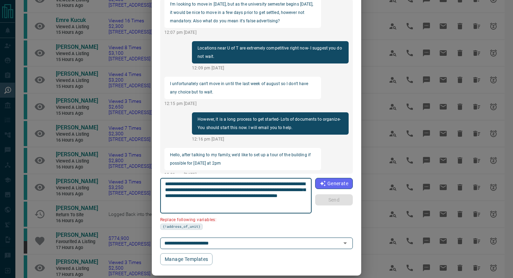
drag, startPoint x: 204, startPoint y: 188, endPoint x: 155, endPoint y: 188, distance: 49.9
click at [155, 188] on div "[PERSON_NAME] [PHONE_NUMBER] Good Morning Haroun, I noticed you've viewed 1714 …" at bounding box center [256, 122] width 209 height 285
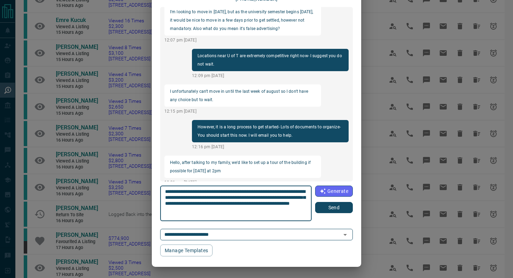
scroll to position [42, 0]
type textarea "**********"
click at [354, 208] on div "[PERSON_NAME] [PHONE_NUMBER] Good Morning Haroun, I noticed you've viewed 1714 …" at bounding box center [256, 121] width 209 height 269
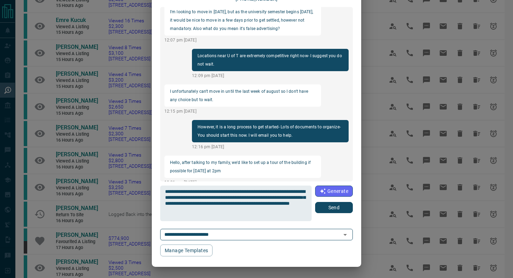
click at [324, 207] on button "Send" at bounding box center [334, 207] width 38 height 11
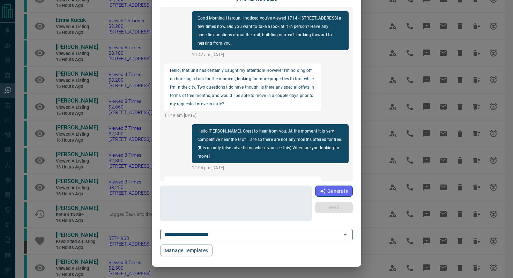
scroll to position [0, 0]
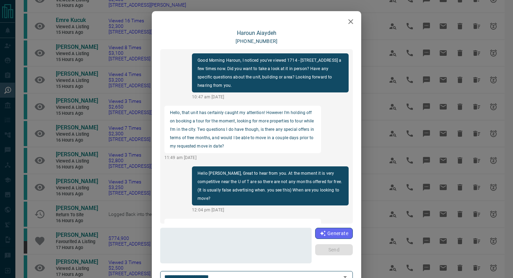
click at [352, 21] on icon "button" at bounding box center [350, 21] width 8 height 8
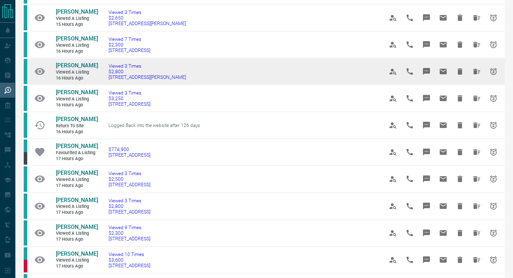
scroll to position [154, 0]
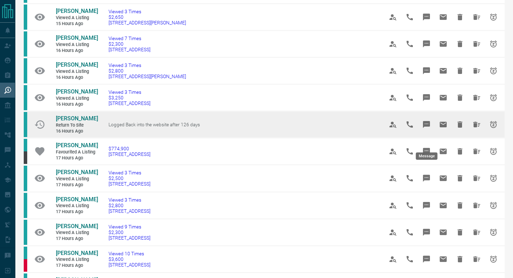
click at [430, 133] on button "Message" at bounding box center [426, 124] width 17 height 17
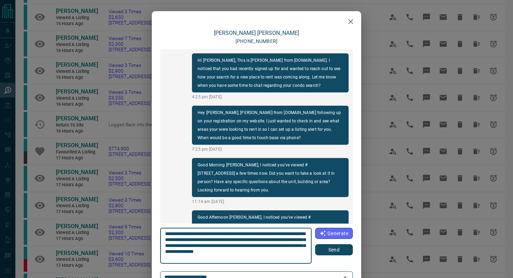
scroll to position [728, 0]
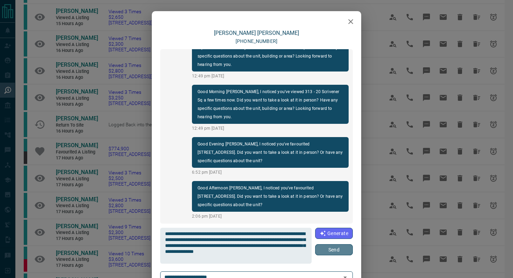
click at [351, 249] on button "Send" at bounding box center [334, 249] width 38 height 11
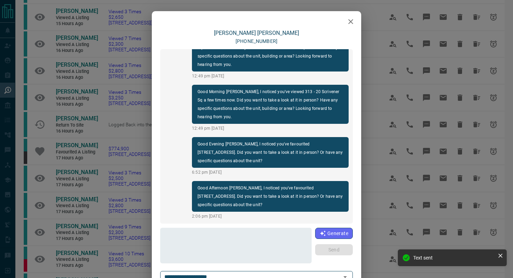
scroll to position [781, 0]
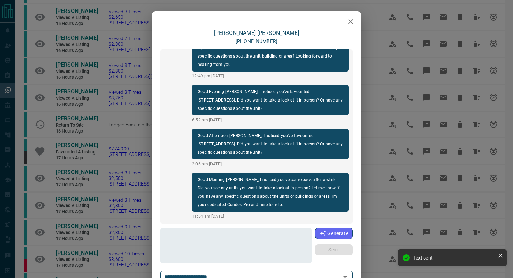
click at [350, 16] on button "button" at bounding box center [351, 22] width 14 height 14
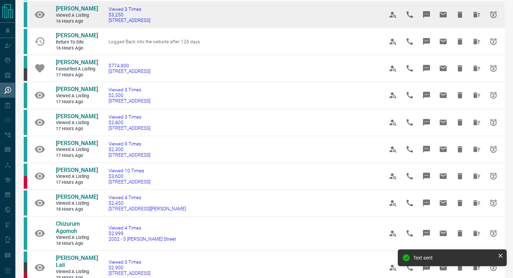
scroll to position [239, 0]
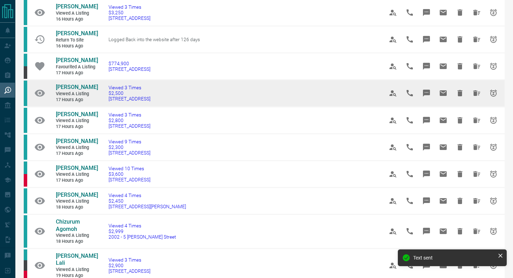
drag, startPoint x: 186, startPoint y: 114, endPoint x: 105, endPoint y: 114, distance: 80.9
click at [105, 107] on td "Viewed 3 Times $2,500 [STREET_ADDRESS]" at bounding box center [235, 93] width 275 height 27
click at [427, 97] on icon "Message" at bounding box center [426, 93] width 7 height 7
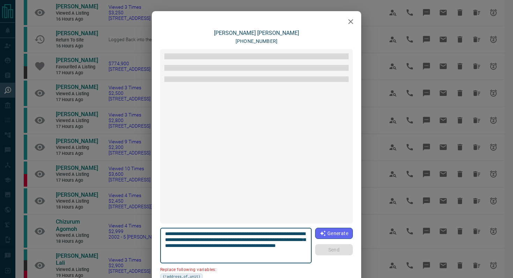
scroll to position [467, 0]
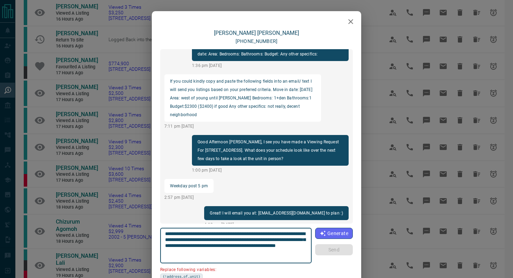
drag, startPoint x: 205, startPoint y: 240, endPoint x: 202, endPoint y: 238, distance: 4.1
click at [202, 238] on textarea "**********" at bounding box center [236, 246] width 142 height 30
drag, startPoint x: 204, startPoint y: 240, endPoint x: 157, endPoint y: 239, distance: 46.4
click at [157, 239] on div "[PERSON_NAME] [PHONE_NUMBER] Good Morning [PERSON_NAME], I noticed you've viewe…" at bounding box center [256, 172] width 209 height 285
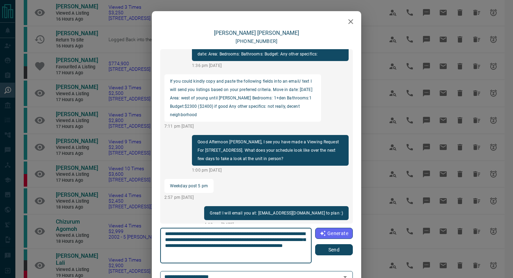
type textarea "**********"
click at [336, 248] on button "Send" at bounding box center [334, 249] width 38 height 11
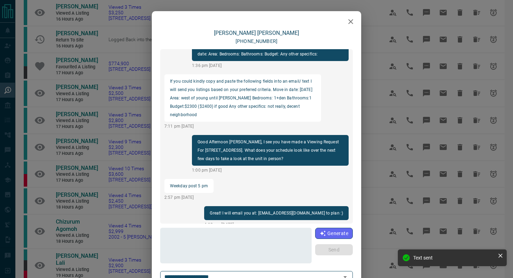
scroll to position [519, 0]
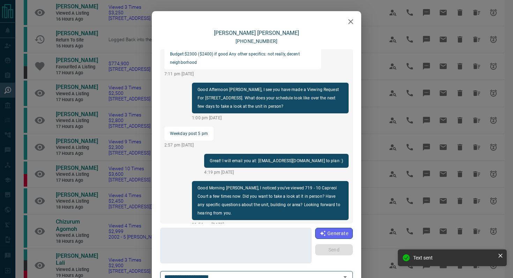
click at [351, 22] on icon "button" at bounding box center [350, 21] width 5 height 5
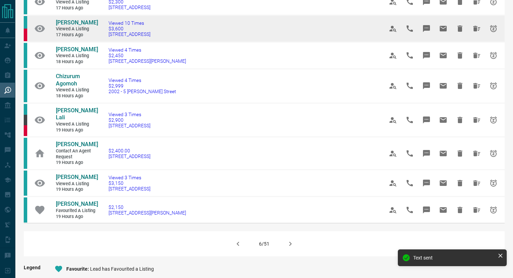
scroll to position [385, 0]
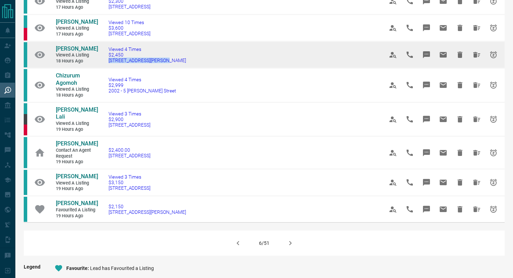
drag, startPoint x: 170, startPoint y: 80, endPoint x: 105, endPoint y: 78, distance: 64.6
click at [105, 68] on td "Viewed 4 Times $2,450 [STREET_ADDRESS][PERSON_NAME]" at bounding box center [235, 54] width 275 height 27
click at [426, 58] on icon "Message" at bounding box center [426, 54] width 7 height 7
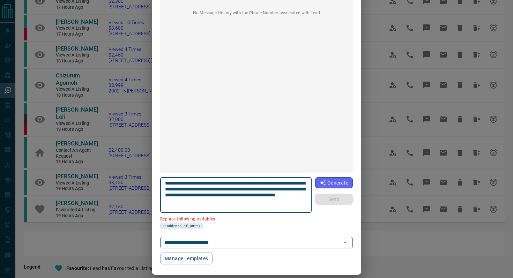
scroll to position [59, 0]
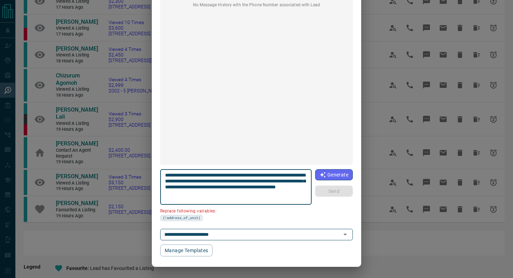
drag, startPoint x: 305, startPoint y: 174, endPoint x: 266, endPoint y: 174, distance: 38.7
click at [266, 174] on textarea "**********" at bounding box center [236, 187] width 142 height 30
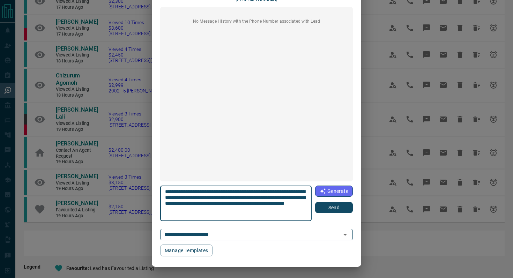
scroll to position [42, 0]
type textarea "**********"
click at [340, 209] on button "Send" at bounding box center [334, 207] width 38 height 11
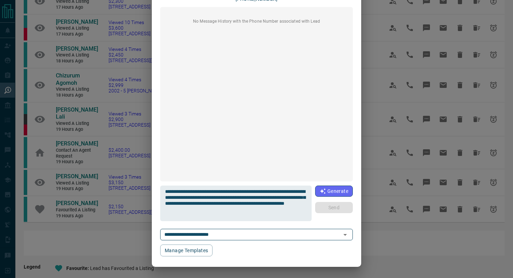
scroll to position [0, 0]
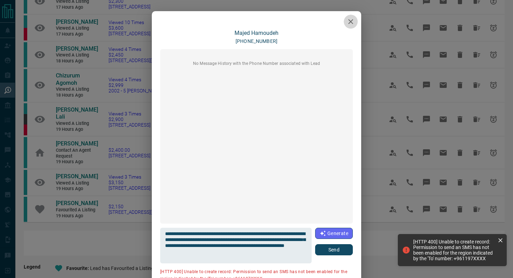
click at [351, 22] on icon "button" at bounding box center [350, 21] width 8 height 8
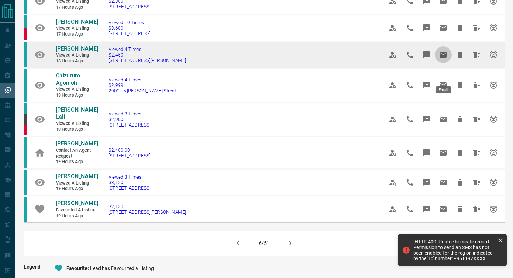
click at [447, 59] on icon "Email" at bounding box center [443, 55] width 8 height 8
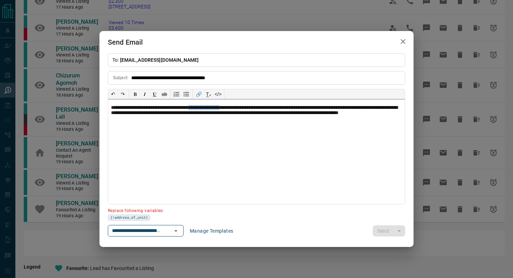
drag, startPoint x: 248, startPoint y: 106, endPoint x: 209, endPoint y: 105, distance: 39.1
click at [209, 105] on p "**********" at bounding box center [256, 113] width 291 height 17
paste div
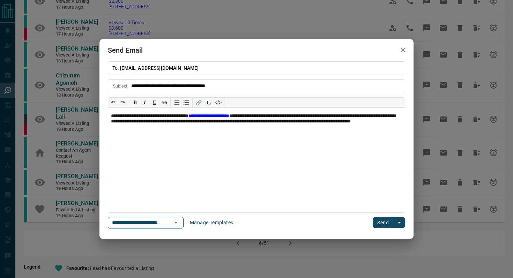
click at [381, 219] on button "Send" at bounding box center [383, 222] width 21 height 11
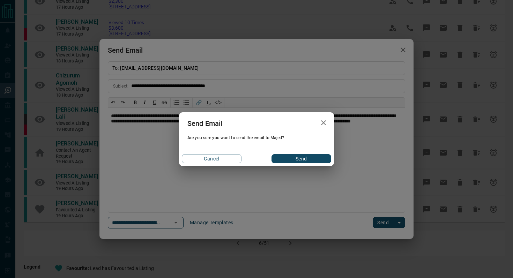
click at [306, 159] on button "Send" at bounding box center [301, 158] width 60 height 9
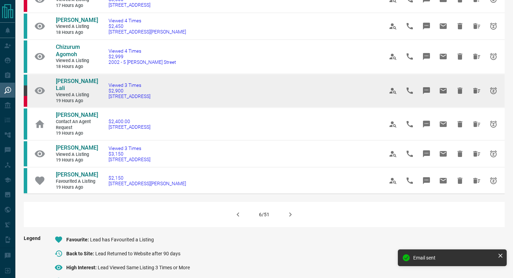
scroll to position [416, 0]
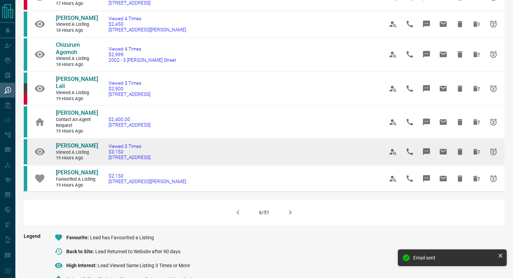
drag, startPoint x: 165, startPoint y: 172, endPoint x: 105, endPoint y: 172, distance: 59.7
click at [105, 165] on td "Viewed 3 Times $3,150 [STREET_ADDRESS]" at bounding box center [235, 151] width 275 height 27
click at [424, 160] on button "Message" at bounding box center [426, 151] width 17 height 17
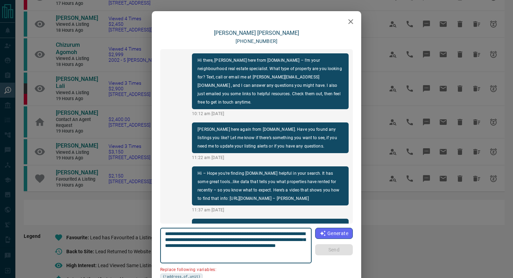
scroll to position [588, 0]
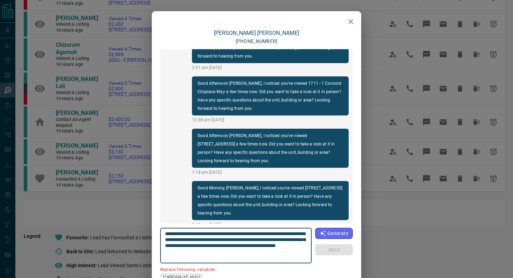
drag, startPoint x: 305, startPoint y: 233, endPoint x: 267, endPoint y: 232, distance: 38.7
click at [267, 232] on textarea "**********" at bounding box center [236, 246] width 142 height 30
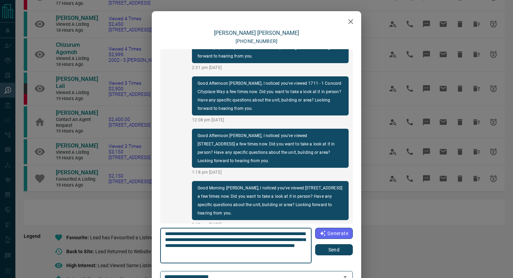
type textarea "**********"
click at [338, 254] on button "Send" at bounding box center [334, 249] width 38 height 11
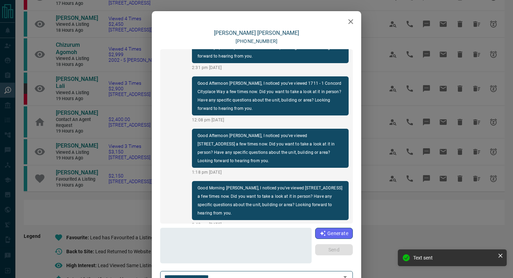
scroll to position [640, 0]
click at [355, 23] on button "button" at bounding box center [351, 22] width 14 height 14
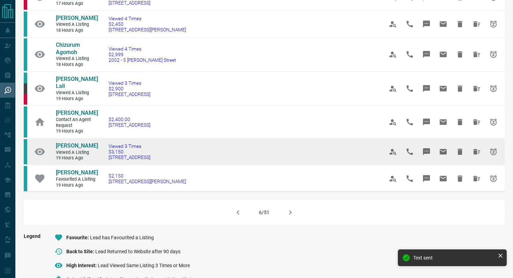
drag, startPoint x: 192, startPoint y: 174, endPoint x: 50, endPoint y: 159, distance: 142.7
click at [50, 159] on tr "[PERSON_NAME] Viewed a Listing 19 hours ago Viewed 3 Times $3,150 [STREET_ADDRE…" at bounding box center [264, 151] width 481 height 27
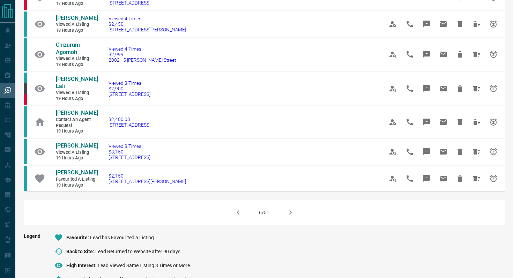
click at [286, 217] on icon "button" at bounding box center [290, 212] width 8 height 8
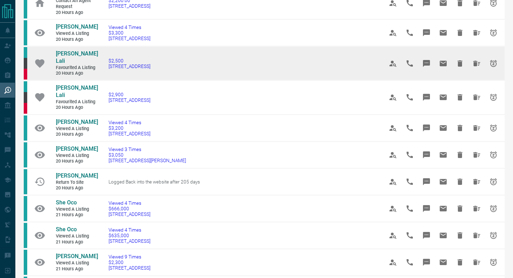
scroll to position [210, 0]
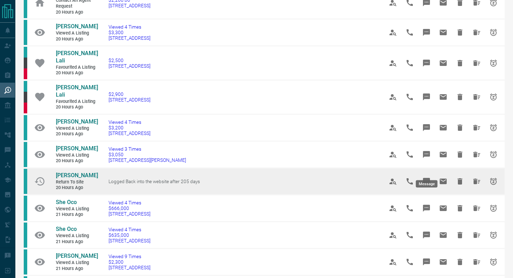
click at [428, 178] on icon "Message" at bounding box center [426, 181] width 7 height 7
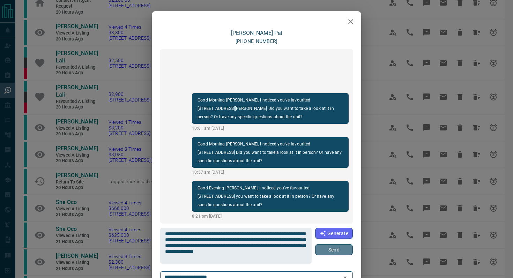
click at [334, 252] on button "Send" at bounding box center [334, 249] width 38 height 11
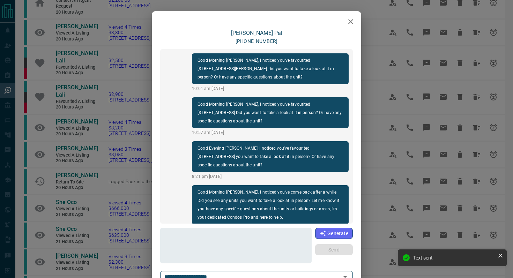
scroll to position [13, 0]
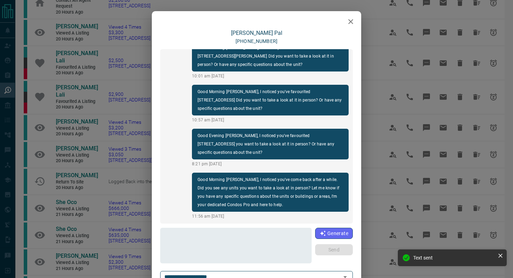
click at [351, 20] on icon "button" at bounding box center [350, 21] width 8 height 8
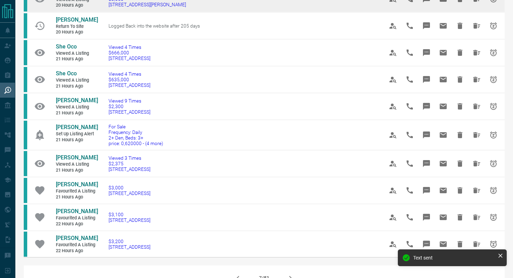
scroll to position [366, 0]
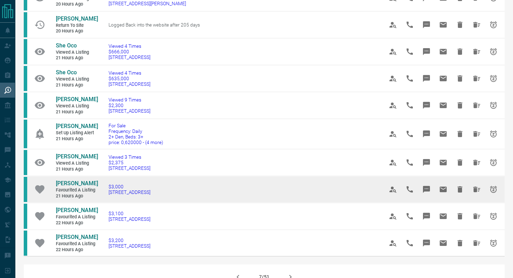
drag, startPoint x: 175, startPoint y: 179, endPoint x: 162, endPoint y: 179, distance: 12.6
click at [162, 179] on td "$3,000 [STREET_ADDRESS]" at bounding box center [235, 189] width 275 height 27
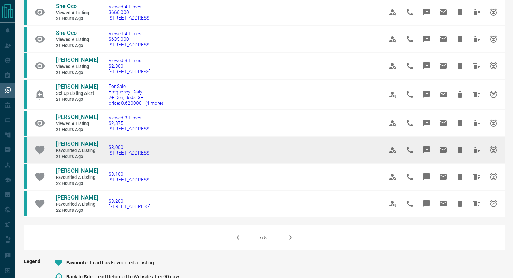
scroll to position [406, 0]
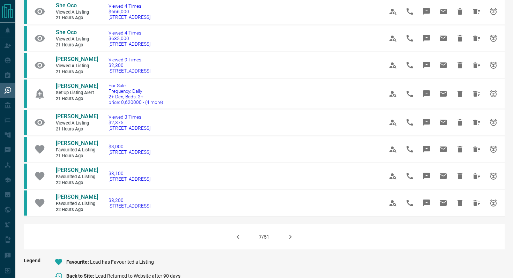
click at [293, 233] on icon "button" at bounding box center [290, 237] width 8 height 8
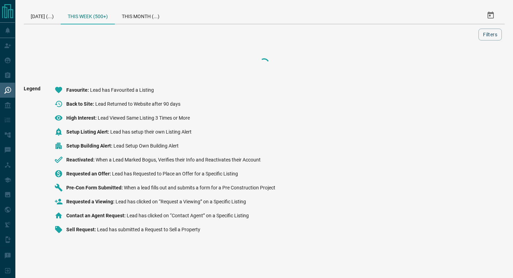
scroll to position [0, 0]
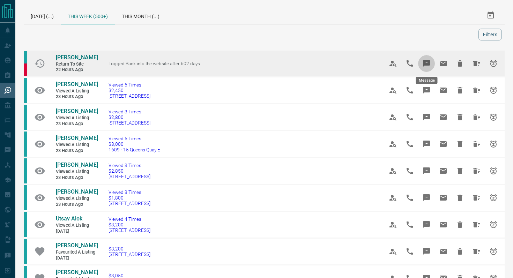
click at [427, 60] on icon "Message" at bounding box center [426, 63] width 7 height 7
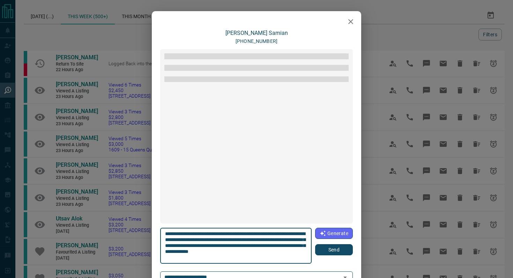
scroll to position [134, 0]
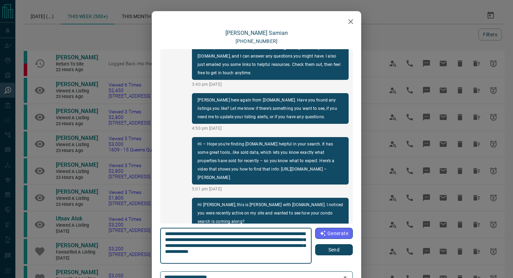
click at [341, 251] on button "Send" at bounding box center [334, 249] width 38 height 11
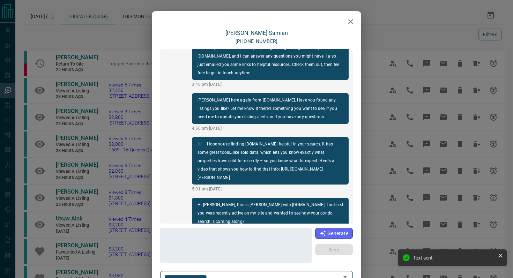
scroll to position [186, 0]
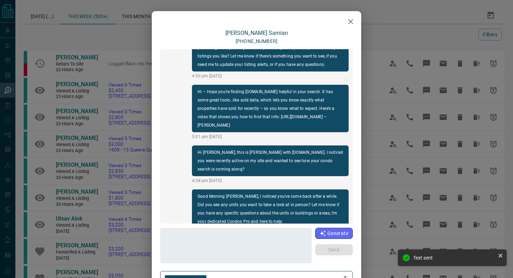
click at [349, 23] on icon "button" at bounding box center [350, 21] width 5 height 5
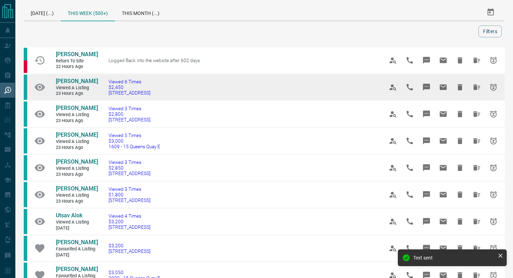
scroll to position [3, 0]
drag, startPoint x: 181, startPoint y: 96, endPoint x: 107, endPoint y: 93, distance: 74.7
click at [107, 93] on td "Viewed 6 Times $2,450 [STREET_ADDRESS]" at bounding box center [235, 87] width 275 height 27
click at [429, 85] on icon "Message" at bounding box center [426, 86] width 7 height 7
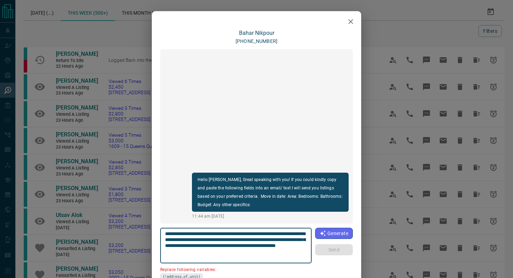
drag, startPoint x: 305, startPoint y: 233, endPoint x: 264, endPoint y: 232, distance: 40.5
click at [264, 232] on textarea "**********" at bounding box center [236, 246] width 142 height 30
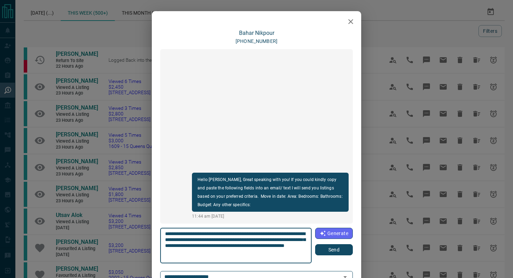
type textarea "**********"
click at [324, 251] on button "Send" at bounding box center [334, 249] width 38 height 11
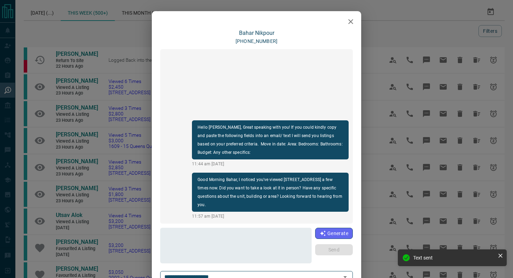
click at [353, 23] on icon "button" at bounding box center [350, 21] width 8 height 8
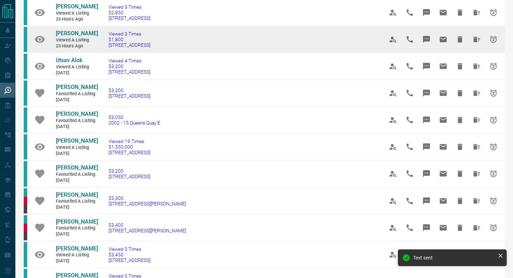
scroll to position [175, 0]
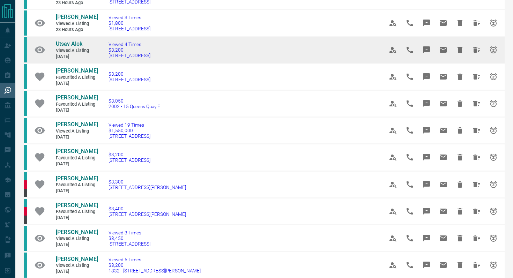
drag, startPoint x: 172, startPoint y: 64, endPoint x: 104, endPoint y: 65, distance: 68.0
click at [104, 63] on td "Viewed 4 Times $3,200 [STREET_ADDRESS]" at bounding box center [235, 50] width 275 height 27
click at [427, 53] on icon "Message" at bounding box center [426, 49] width 7 height 7
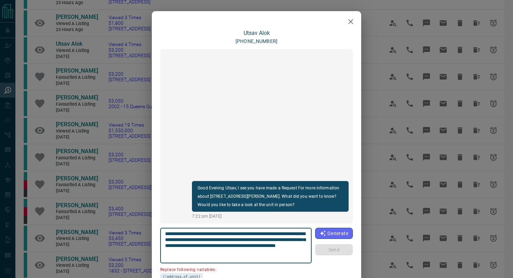
drag, startPoint x: 304, startPoint y: 234, endPoint x: 264, endPoint y: 232, distance: 39.8
click at [264, 232] on textarea "**********" at bounding box center [236, 246] width 142 height 30
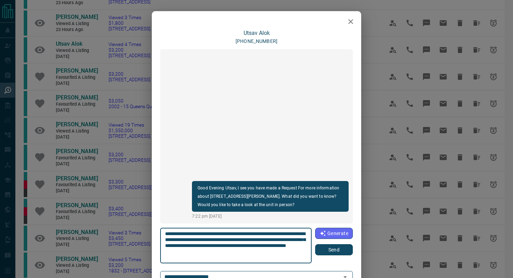
type textarea "**********"
click at [324, 248] on button "Send" at bounding box center [334, 249] width 38 height 11
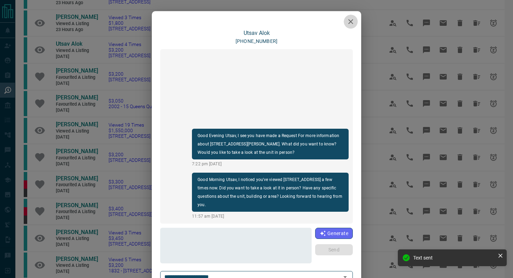
click at [353, 20] on icon "button" at bounding box center [350, 21] width 8 height 8
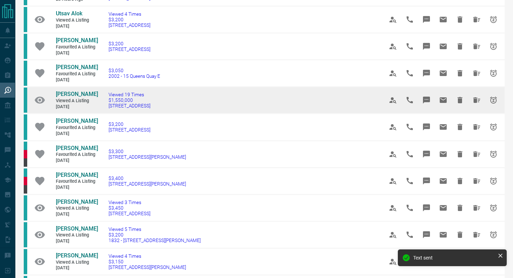
scroll to position [205, 0]
drag, startPoint x: 178, startPoint y: 114, endPoint x: 104, endPoint y: 114, distance: 74.3
click at [104, 114] on td "Viewed 19 Times $1,550,000 [STREET_ADDRESS]" at bounding box center [235, 100] width 275 height 27
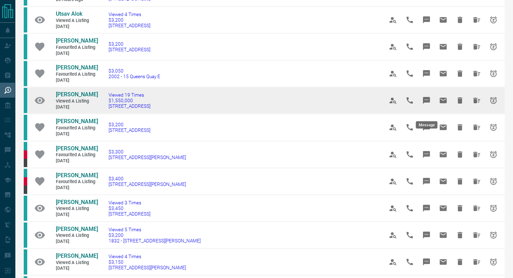
click at [426, 104] on icon "Message" at bounding box center [426, 100] width 7 height 7
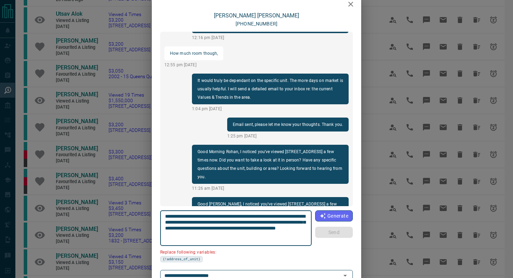
scroll to position [38, 0]
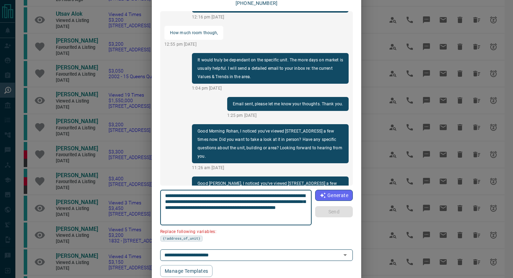
drag, startPoint x: 305, startPoint y: 196, endPoint x: 266, endPoint y: 193, distance: 38.5
click at [266, 193] on textarea "**********" at bounding box center [236, 208] width 142 height 30
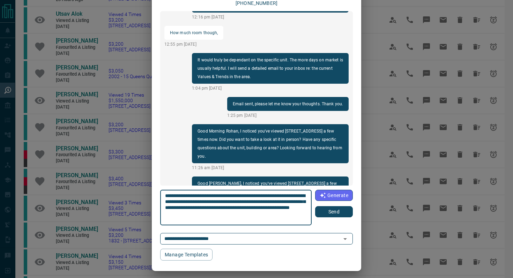
type textarea "**********"
click at [334, 213] on button "Send" at bounding box center [334, 211] width 38 height 11
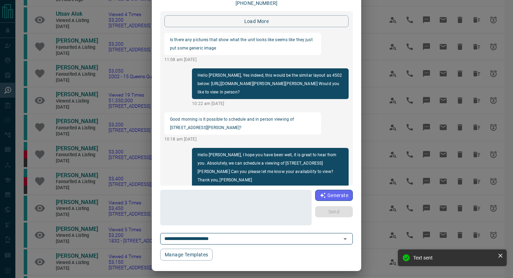
scroll to position [0, 0]
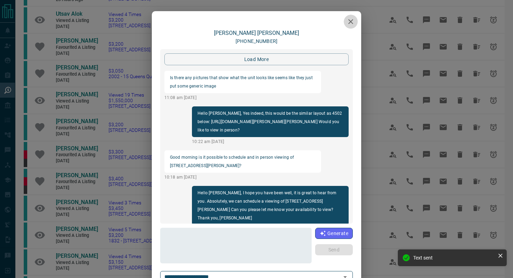
click at [349, 20] on icon "button" at bounding box center [350, 21] width 5 height 5
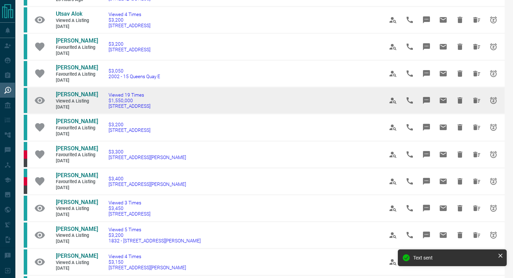
drag, startPoint x: 168, startPoint y: 116, endPoint x: 52, endPoint y: 99, distance: 117.1
click at [52, 99] on tr "[PERSON_NAME] Viewed a Listing [DATE] Viewed 19 Times $1,550,000 [STREET_ADDRES…" at bounding box center [264, 100] width 481 height 27
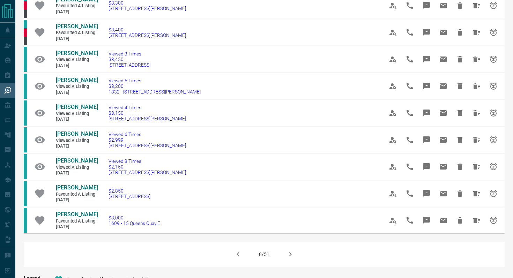
scroll to position [361, 0]
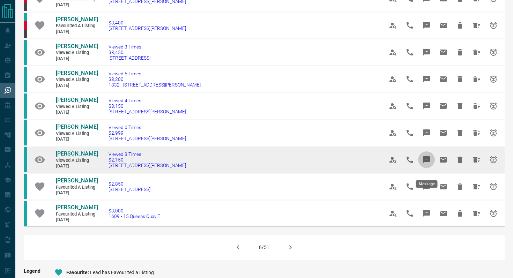
click at [428, 163] on icon "Message" at bounding box center [426, 159] width 7 height 7
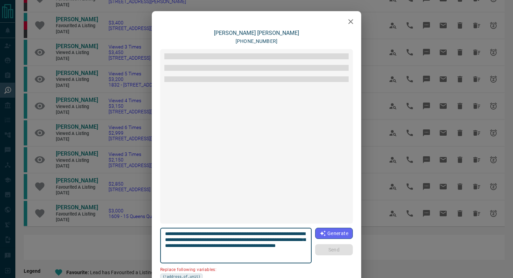
scroll to position [247, 0]
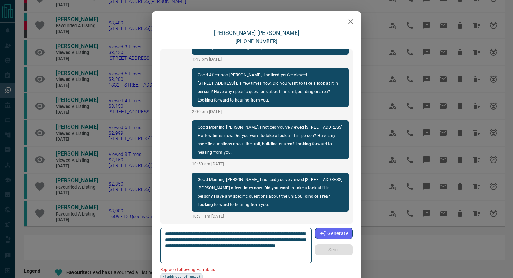
click at [353, 20] on icon "button" at bounding box center [350, 21] width 8 height 8
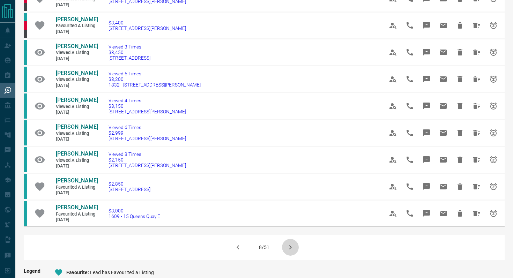
click at [293, 256] on button "button" at bounding box center [290, 247] width 17 height 17
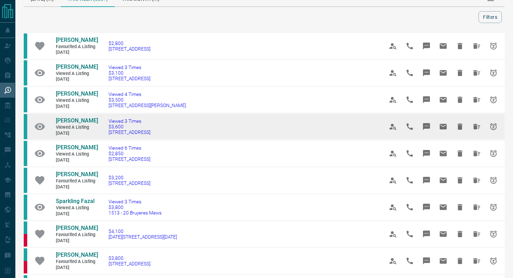
scroll to position [19, 0]
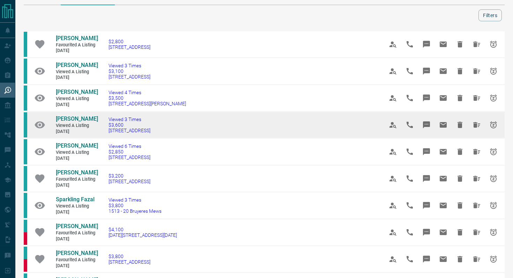
click at [173, 129] on td "Viewed 3 Times $3,600 [STREET_ADDRESS]" at bounding box center [235, 125] width 275 height 27
drag, startPoint x: 173, startPoint y: 133, endPoint x: 104, endPoint y: 132, distance: 68.7
click at [104, 132] on td "Viewed 3 Times $3,600 [STREET_ADDRESS]" at bounding box center [235, 125] width 275 height 27
click at [430, 127] on button "Message" at bounding box center [426, 125] width 17 height 17
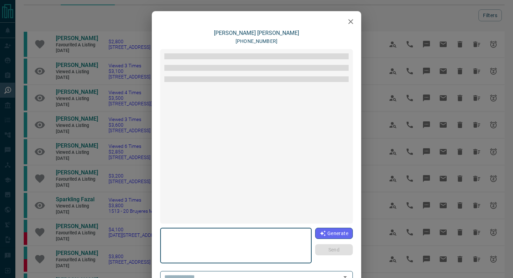
type textarea "**********"
type input "**********"
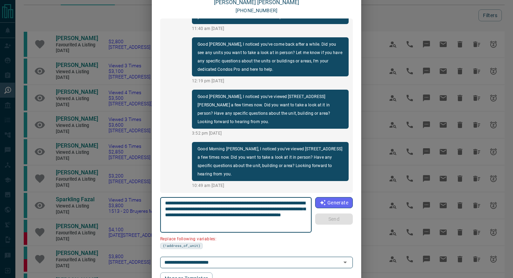
scroll to position [36, 0]
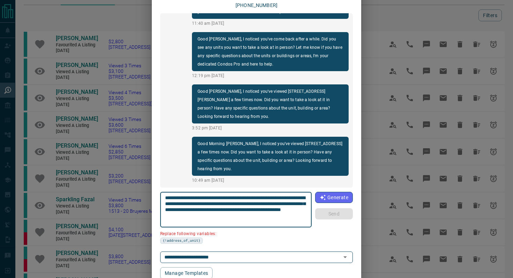
drag, startPoint x: 205, startPoint y: 202, endPoint x: 165, endPoint y: 202, distance: 39.4
click at [165, 202] on textarea "**********" at bounding box center [236, 210] width 142 height 30
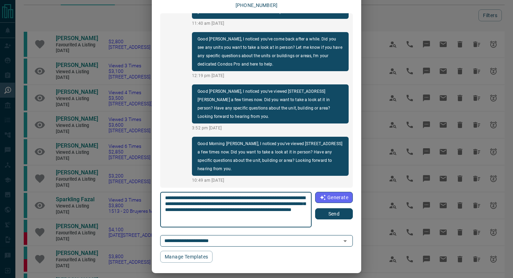
type textarea "**********"
click at [344, 214] on button "Send" at bounding box center [334, 213] width 38 height 11
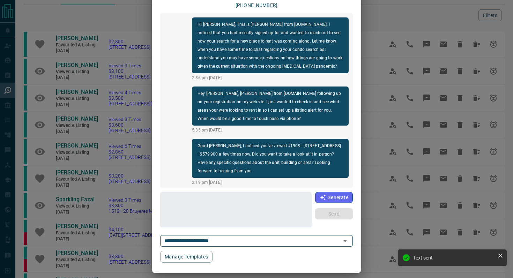
scroll to position [0, 0]
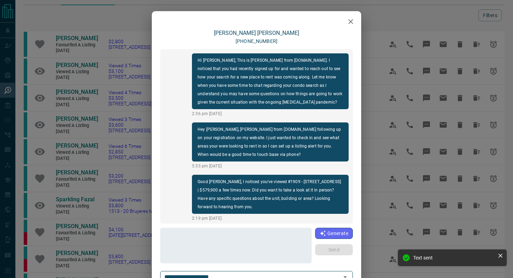
click at [353, 18] on icon "button" at bounding box center [350, 21] width 8 height 8
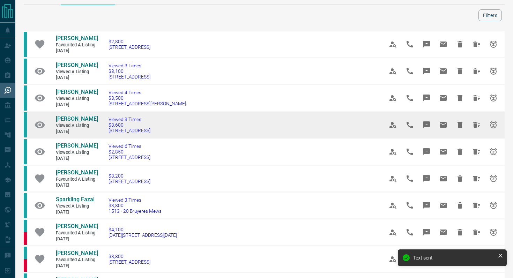
drag, startPoint x: 177, startPoint y: 137, endPoint x: 52, endPoint y: 113, distance: 127.5
click at [52, 113] on tr "[PERSON_NAME] Viewed a Listing [DATE] Viewed 3 Times $3,600 [STREET_ADDRESS]" at bounding box center [264, 125] width 481 height 27
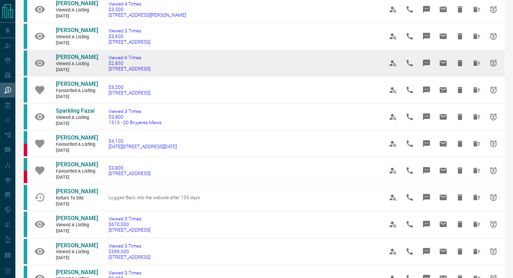
scroll to position [108, 0]
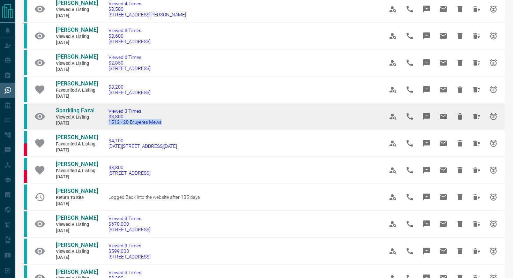
drag, startPoint x: 177, startPoint y: 132, endPoint x: 101, endPoint y: 132, distance: 76.1
click at [101, 130] on td "Viewed 3 Times $3,800 1513 - 20 Bruyeres Mews" at bounding box center [235, 116] width 275 height 27
click at [427, 120] on icon "Message" at bounding box center [426, 116] width 7 height 7
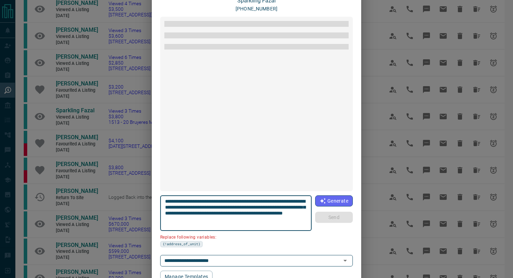
scroll to position [337, 0]
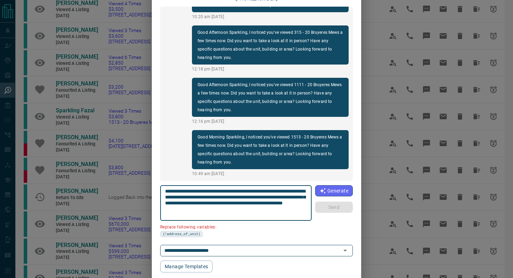
drag, startPoint x: 204, startPoint y: 196, endPoint x: 145, endPoint y: 196, distance: 59.3
click at [145, 196] on div "Sparkling Fazal [PHONE_NUMBER] Hi Sparkling, this is [PERSON_NAME] with [DOMAIN…" at bounding box center [256, 139] width 513 height 278
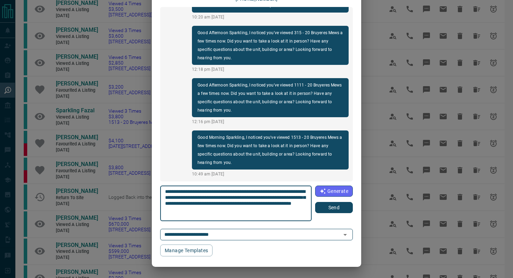
scroll to position [42, 0]
type textarea "**********"
click at [332, 210] on button "Send" at bounding box center [334, 207] width 38 height 11
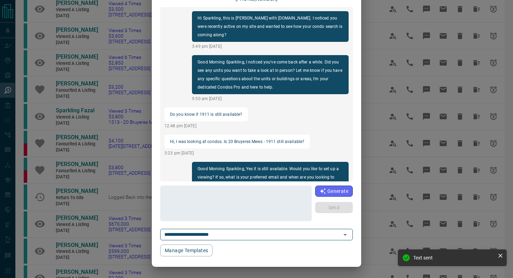
scroll to position [0, 0]
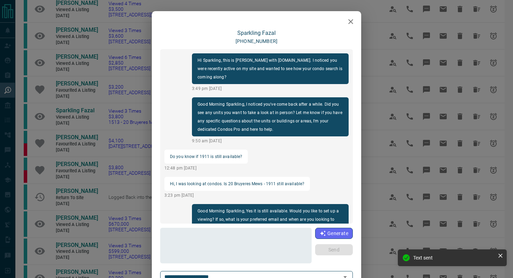
click at [354, 15] on button "button" at bounding box center [351, 22] width 14 height 14
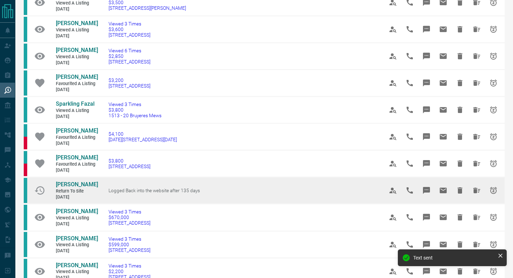
scroll to position [126, 0]
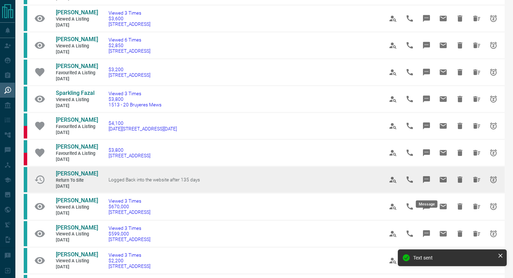
click at [429, 183] on icon "Message" at bounding box center [426, 179] width 8 height 8
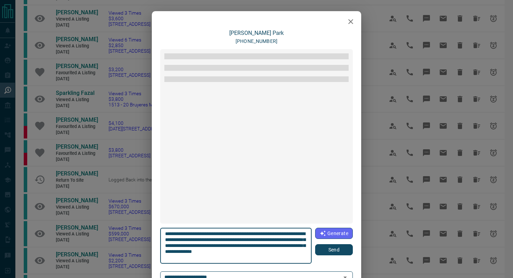
scroll to position [82, 0]
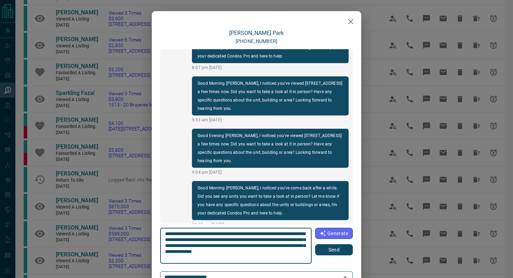
click at [332, 249] on button "Send" at bounding box center [334, 249] width 38 height 11
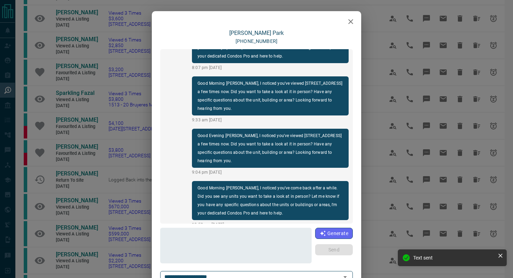
scroll to position [134, 0]
click at [346, 20] on icon "button" at bounding box center [350, 21] width 8 height 8
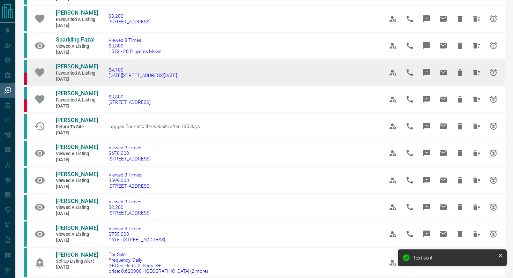
scroll to position [180, 0]
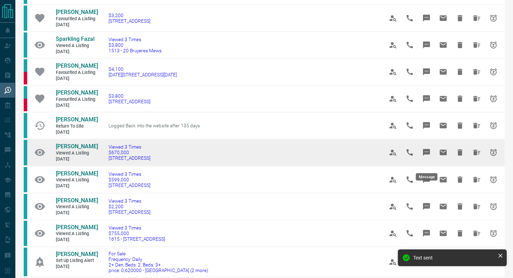
click at [426, 156] on icon "Message" at bounding box center [426, 152] width 7 height 7
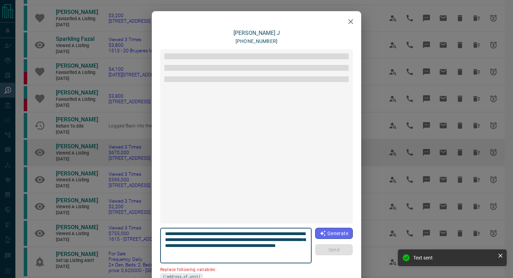
scroll to position [331, 0]
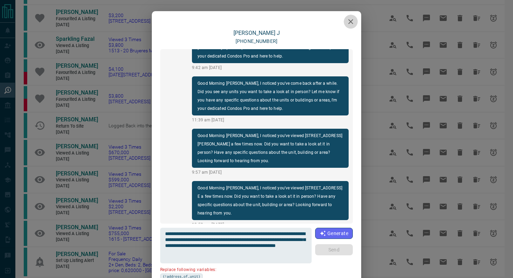
click at [349, 19] on icon "button" at bounding box center [350, 21] width 8 height 8
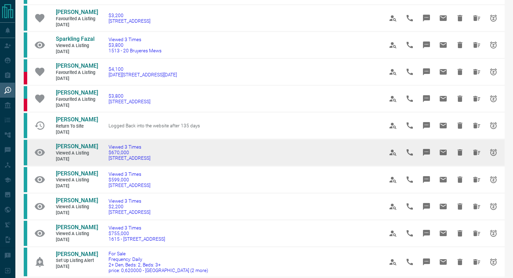
drag, startPoint x: 185, startPoint y: 166, endPoint x: 52, endPoint y: 154, distance: 133.1
click at [52, 154] on tr "[PERSON_NAME] Viewed a Listing [DATE] Viewed 3 Times $670,000 [STREET_ADDRESS]" at bounding box center [264, 152] width 481 height 27
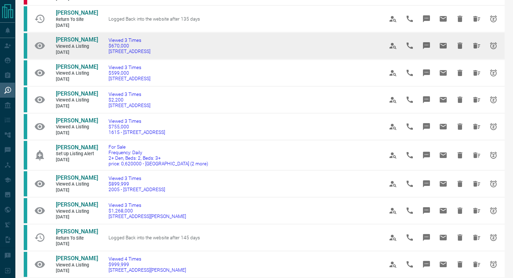
scroll to position [287, 0]
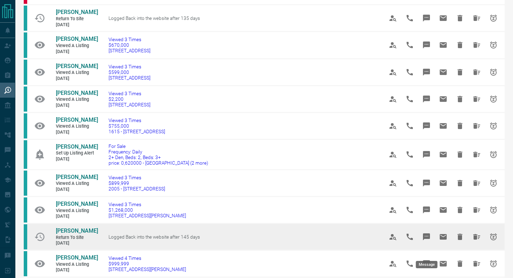
click at [426, 241] on icon "Message" at bounding box center [426, 237] width 8 height 8
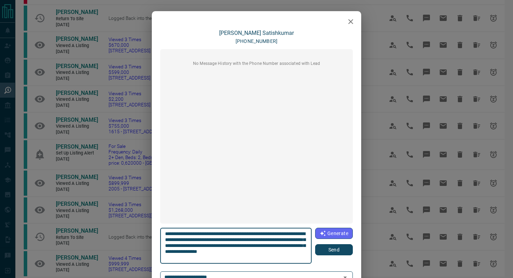
click at [351, 18] on icon "button" at bounding box center [350, 21] width 8 height 8
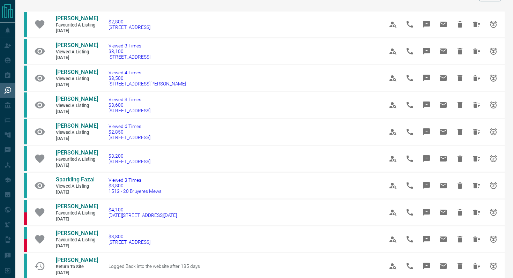
scroll to position [0, 0]
